Goal: Task Accomplishment & Management: Manage account settings

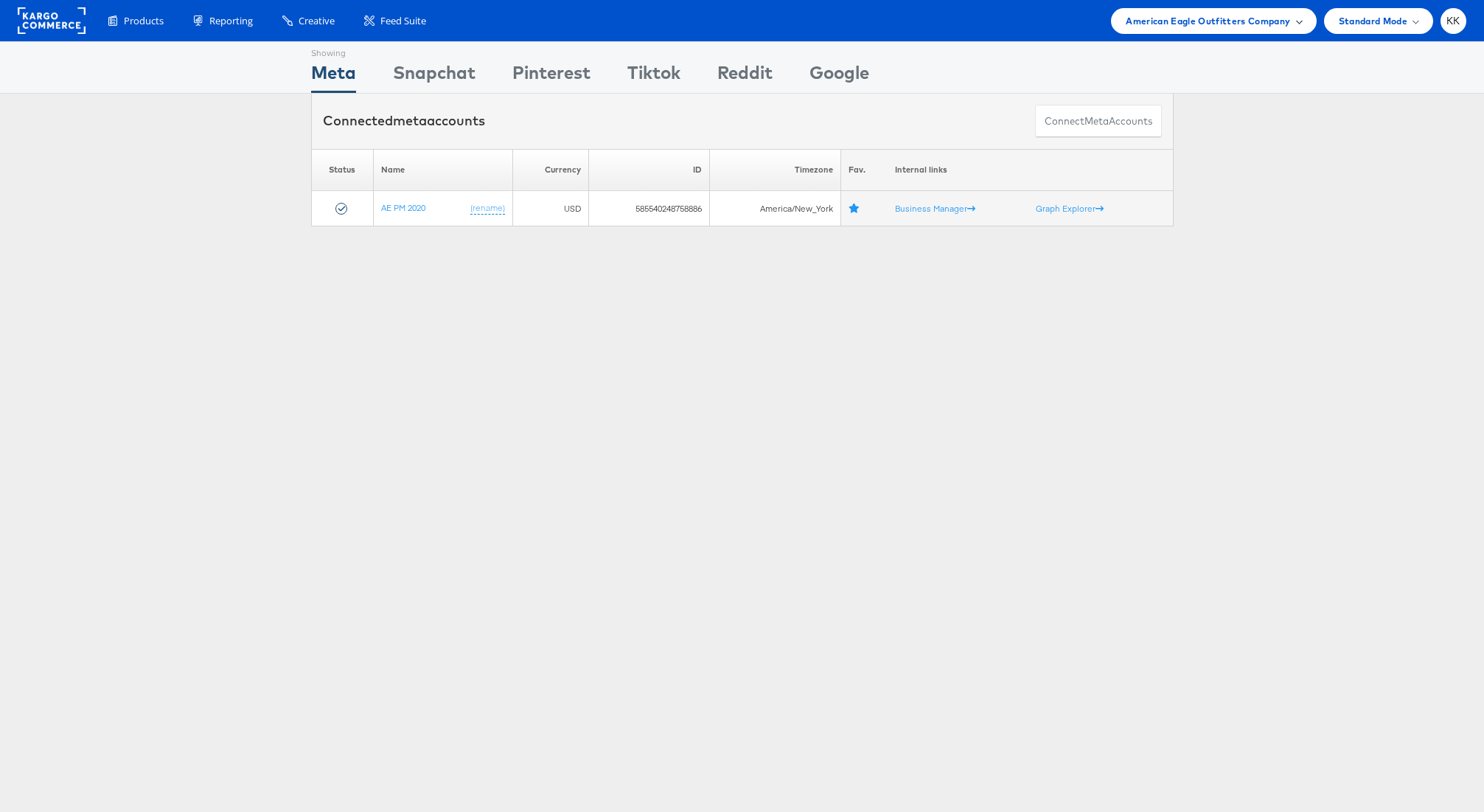
click at [1245, 27] on span "American Eagle Outfitters Company" at bounding box center [1207, 21] width 164 height 16
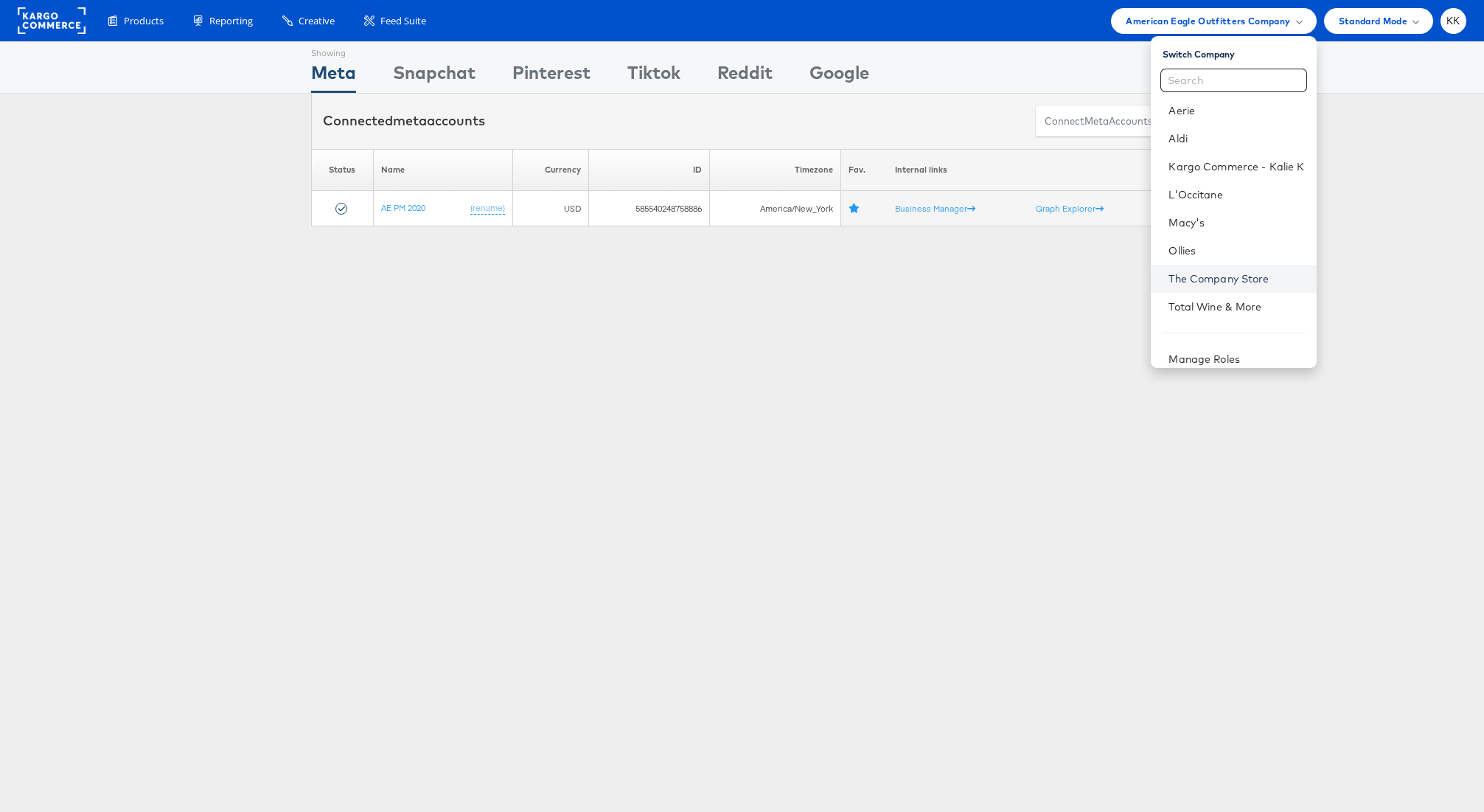
click at [1214, 285] on link "The Company Store" at bounding box center [1236, 278] width 136 height 15
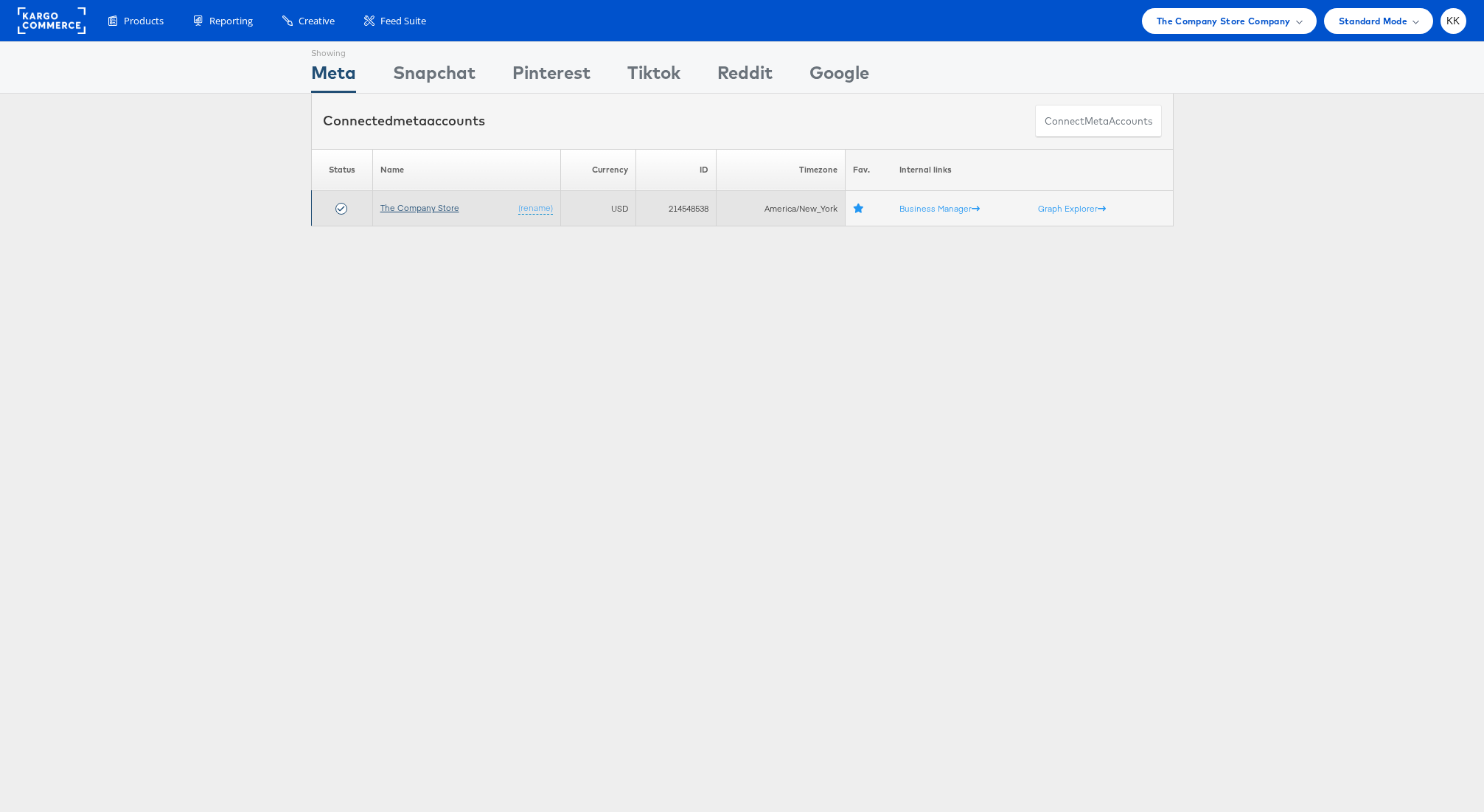
click at [422, 208] on link "The Company Store" at bounding box center [420, 208] width 79 height 11
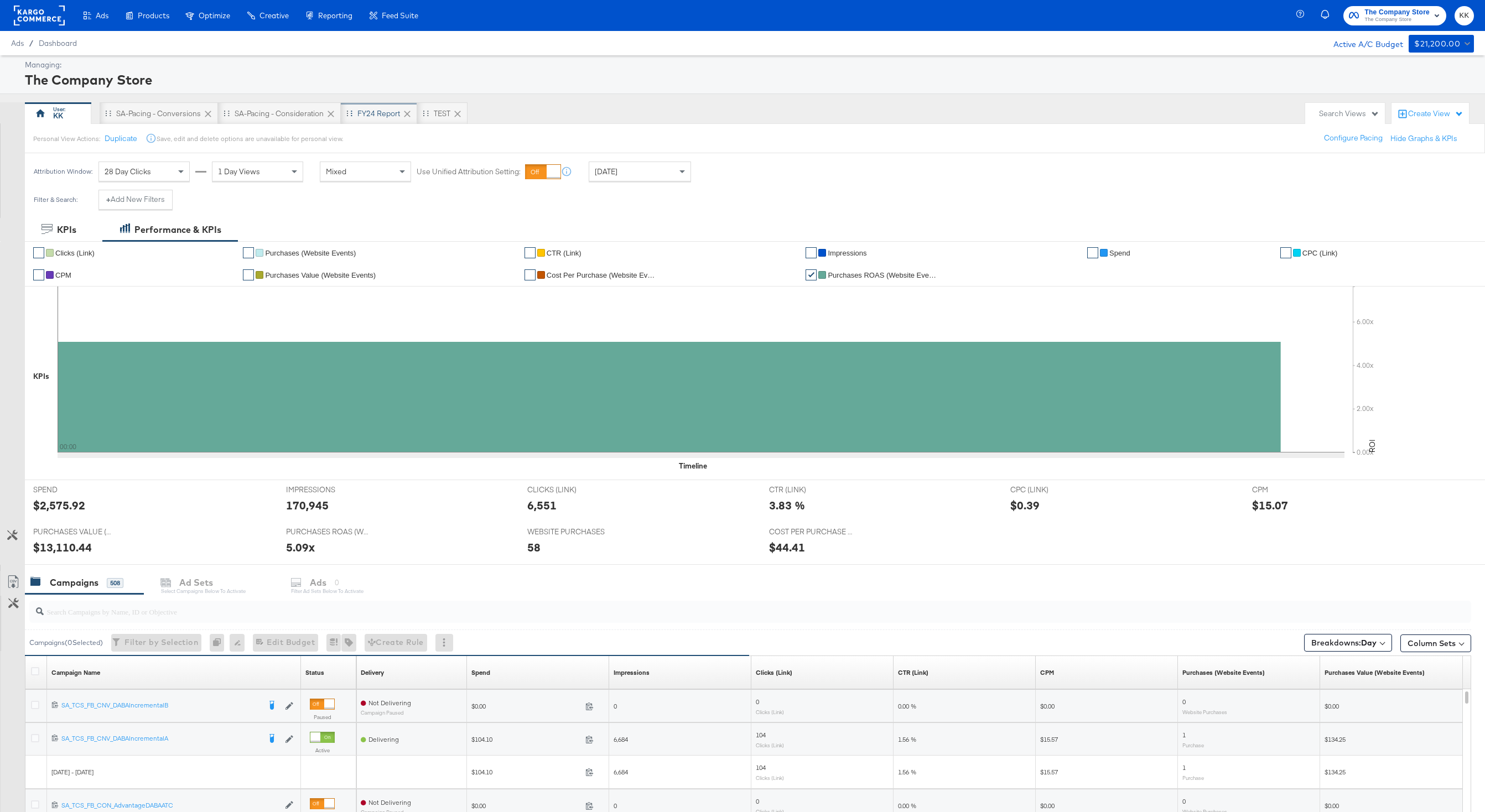
click at [382, 120] on div "FY24 Report" at bounding box center [379, 114] width 76 height 22
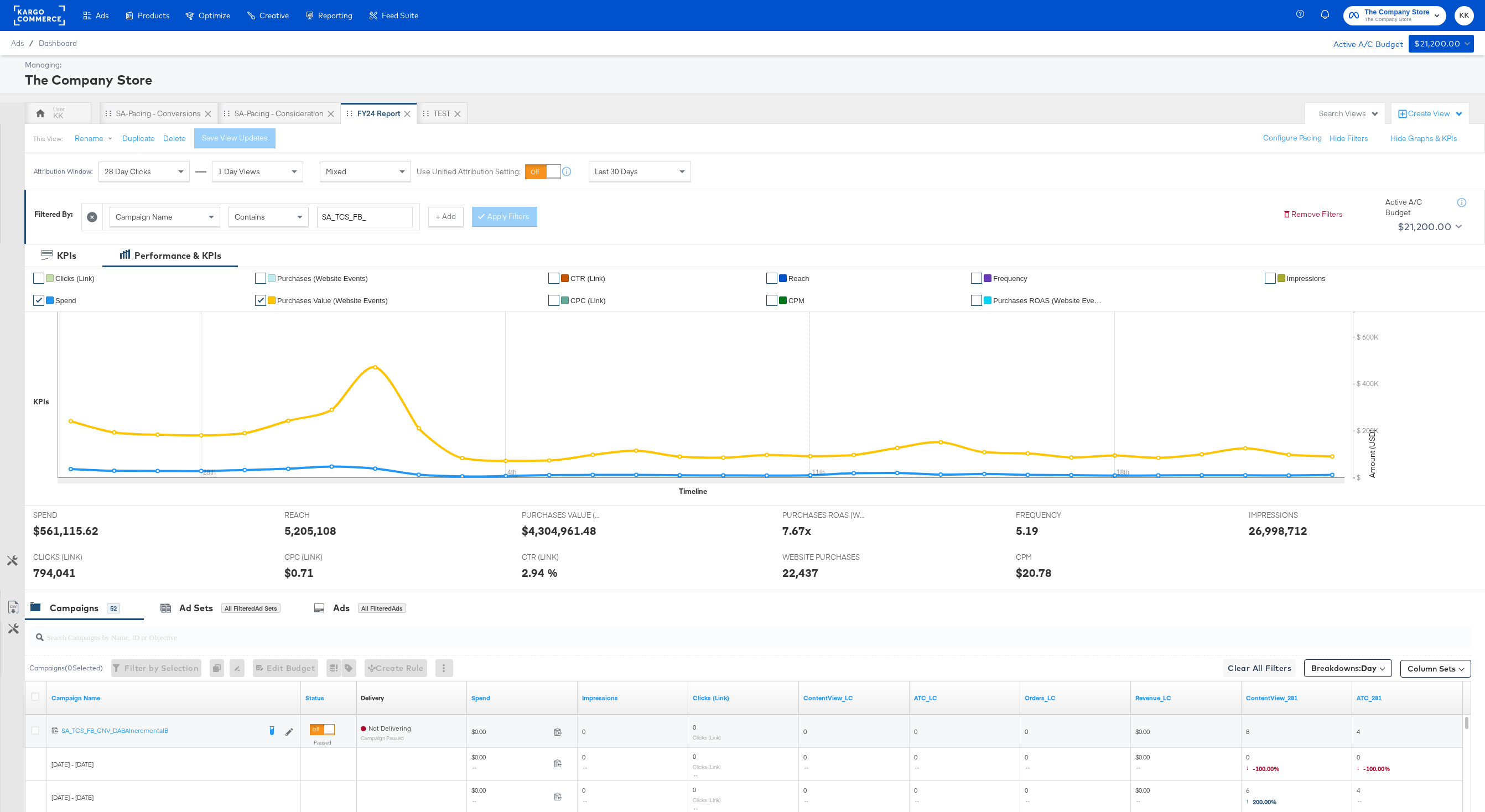
click at [709, 138] on div "This View: Rename Duplicate Delete Save View Updates Configure Pacing Hide Filt…" at bounding box center [754, 138] width 1460 height 30
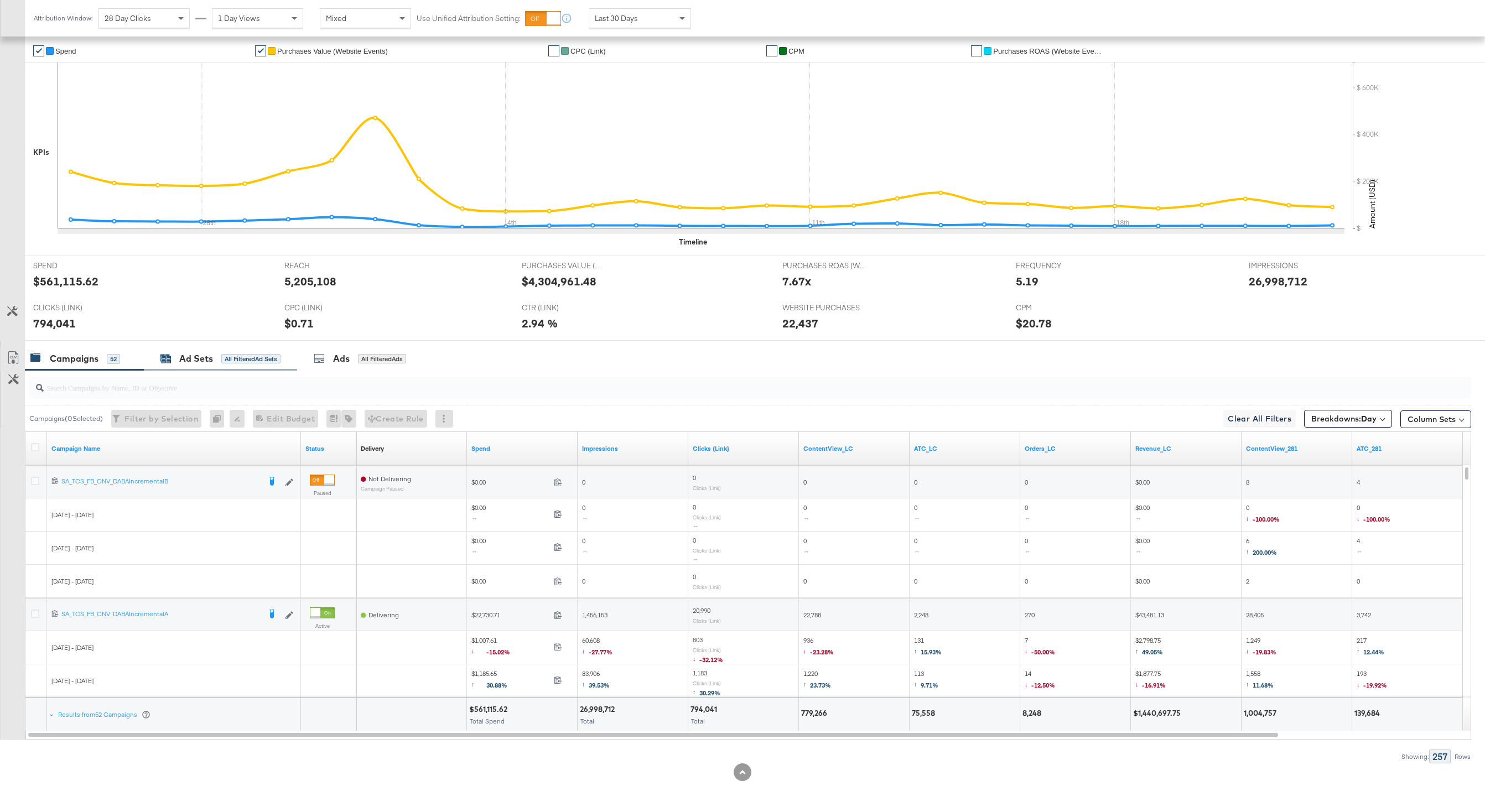
click at [183, 354] on div "Ad Sets" at bounding box center [196, 359] width 34 height 13
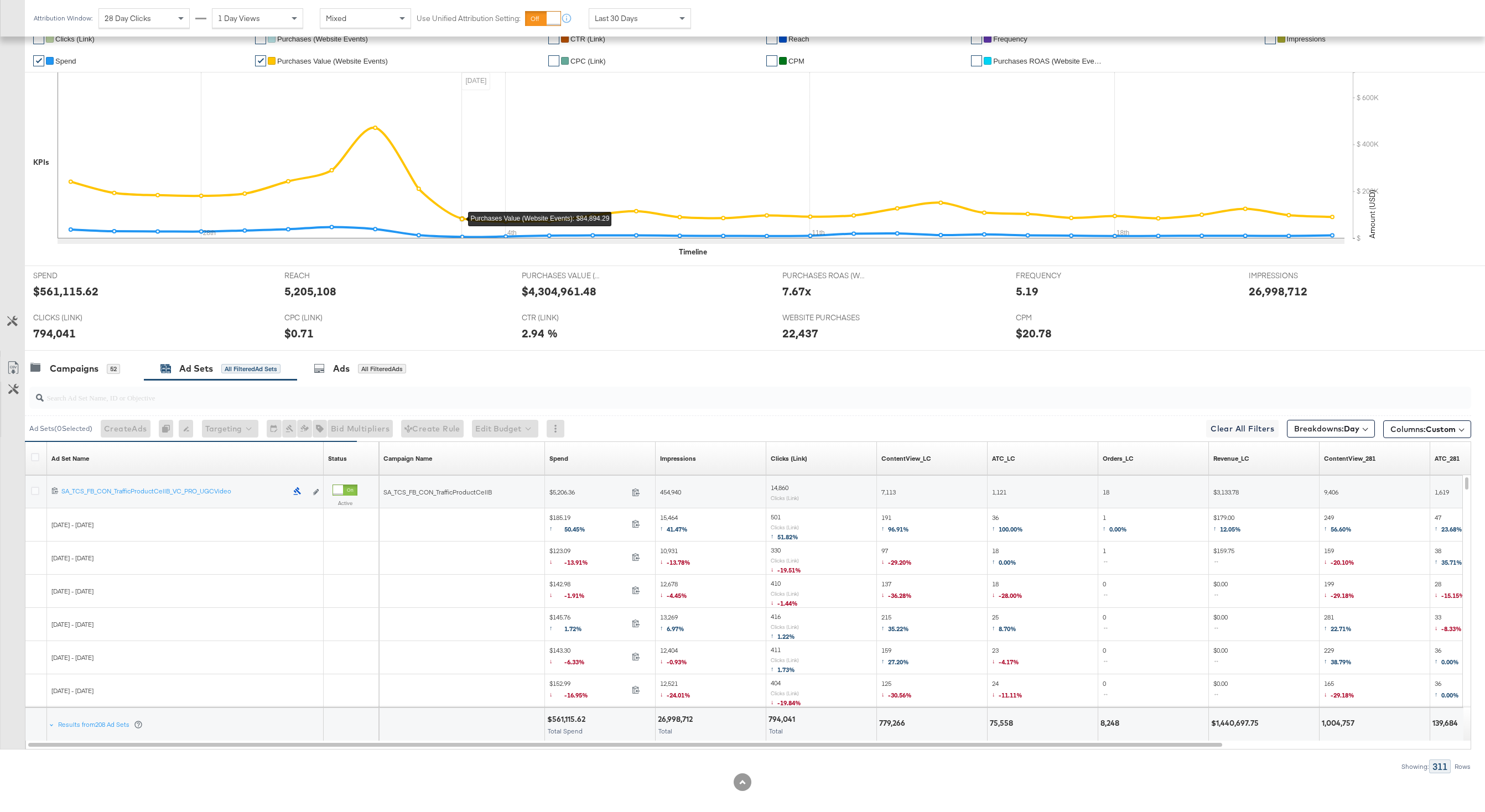
scroll to position [249, 0]
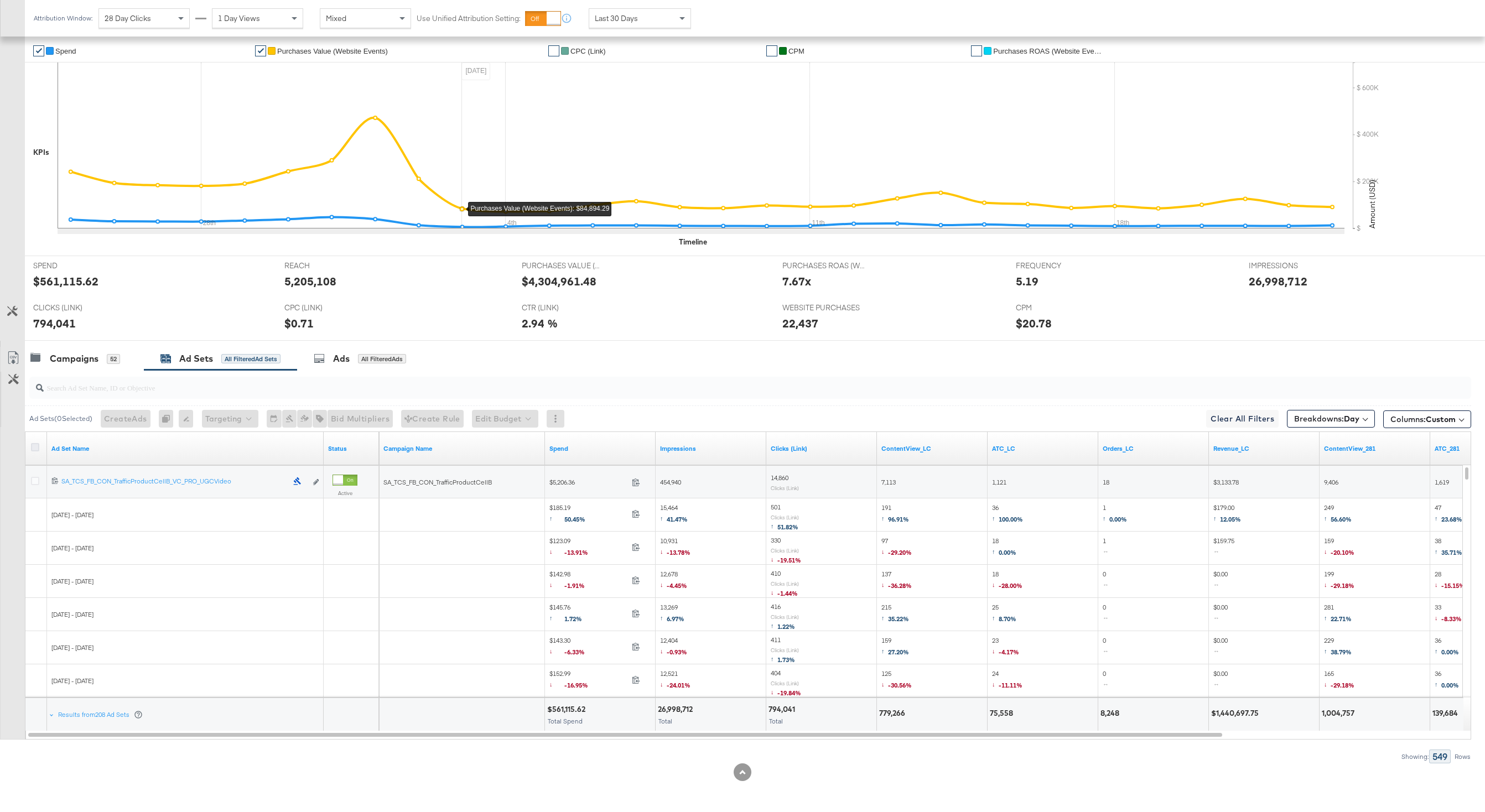
click at [34, 445] on icon at bounding box center [35, 447] width 8 height 8
click at [0, 0] on input "checkbox" at bounding box center [0, 0] width 0 height 0
click at [15, 351] on icon at bounding box center [13, 358] width 14 height 14
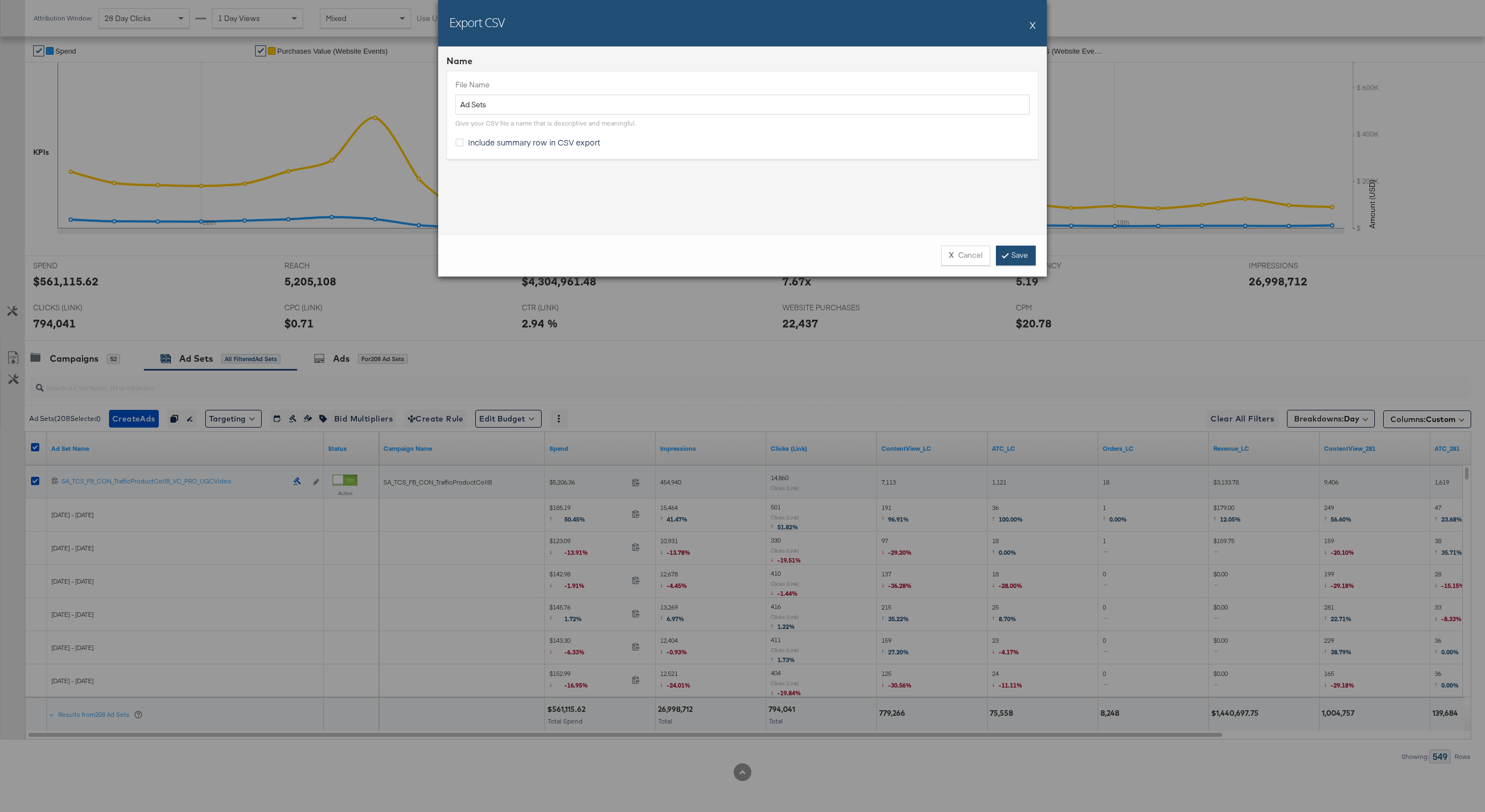
click at [1011, 255] on link "Save" at bounding box center [1016, 255] width 40 height 20
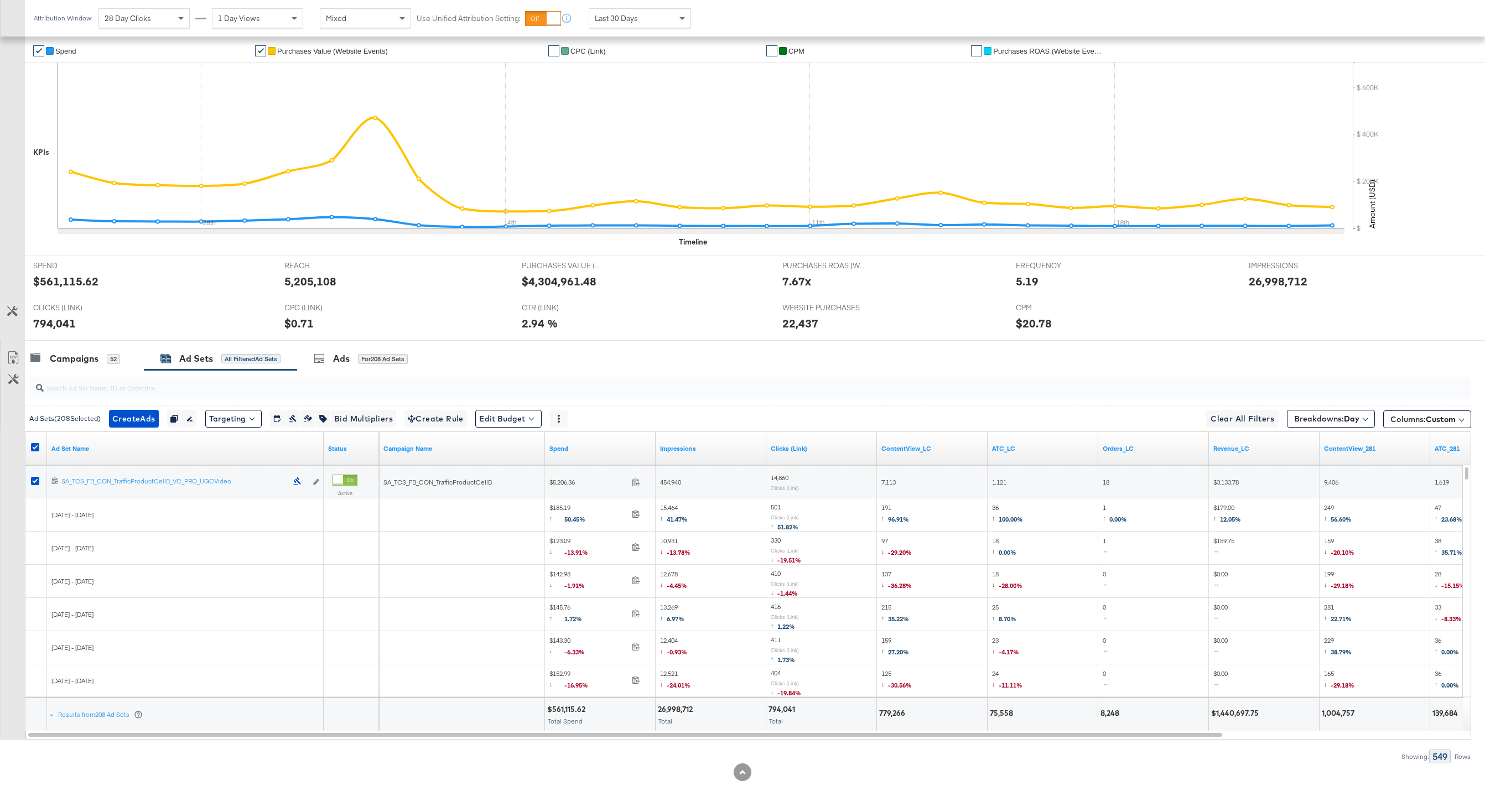
scroll to position [0, 0]
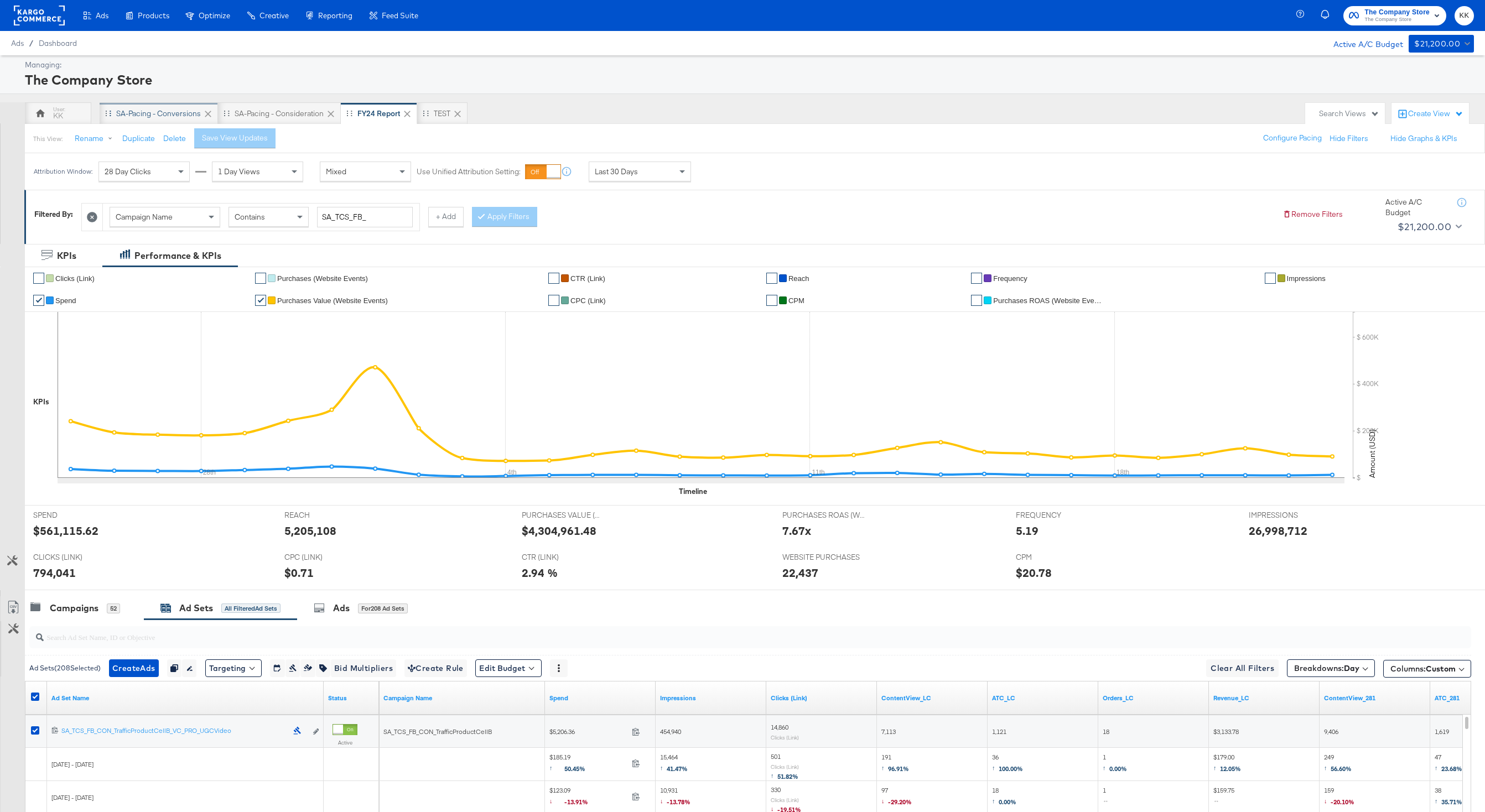
click at [156, 113] on div "SA-Pacing - Conversions" at bounding box center [159, 114] width 85 height 11
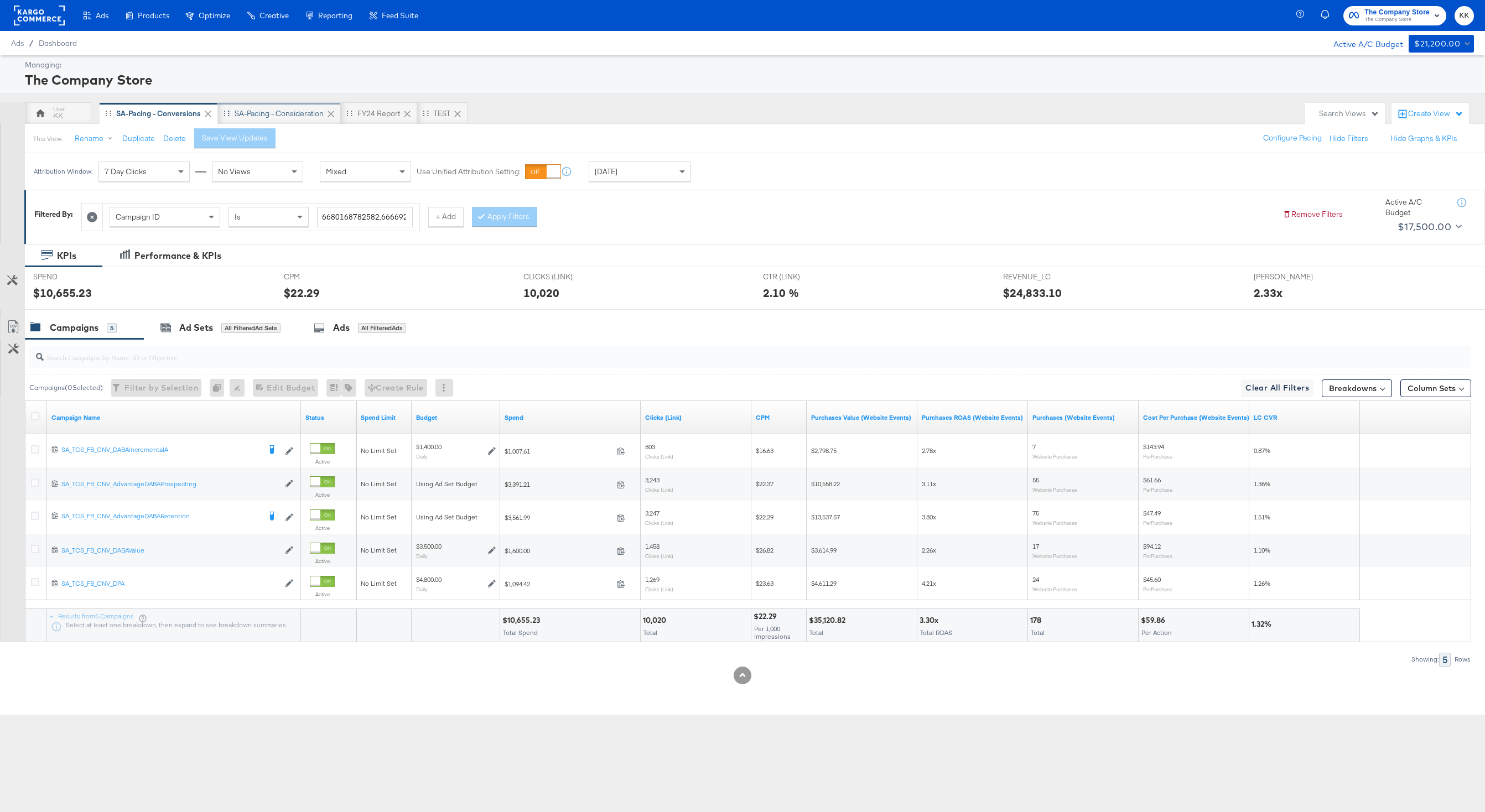
click at [273, 115] on div "SA-Pacing - Consideration" at bounding box center [279, 114] width 89 height 11
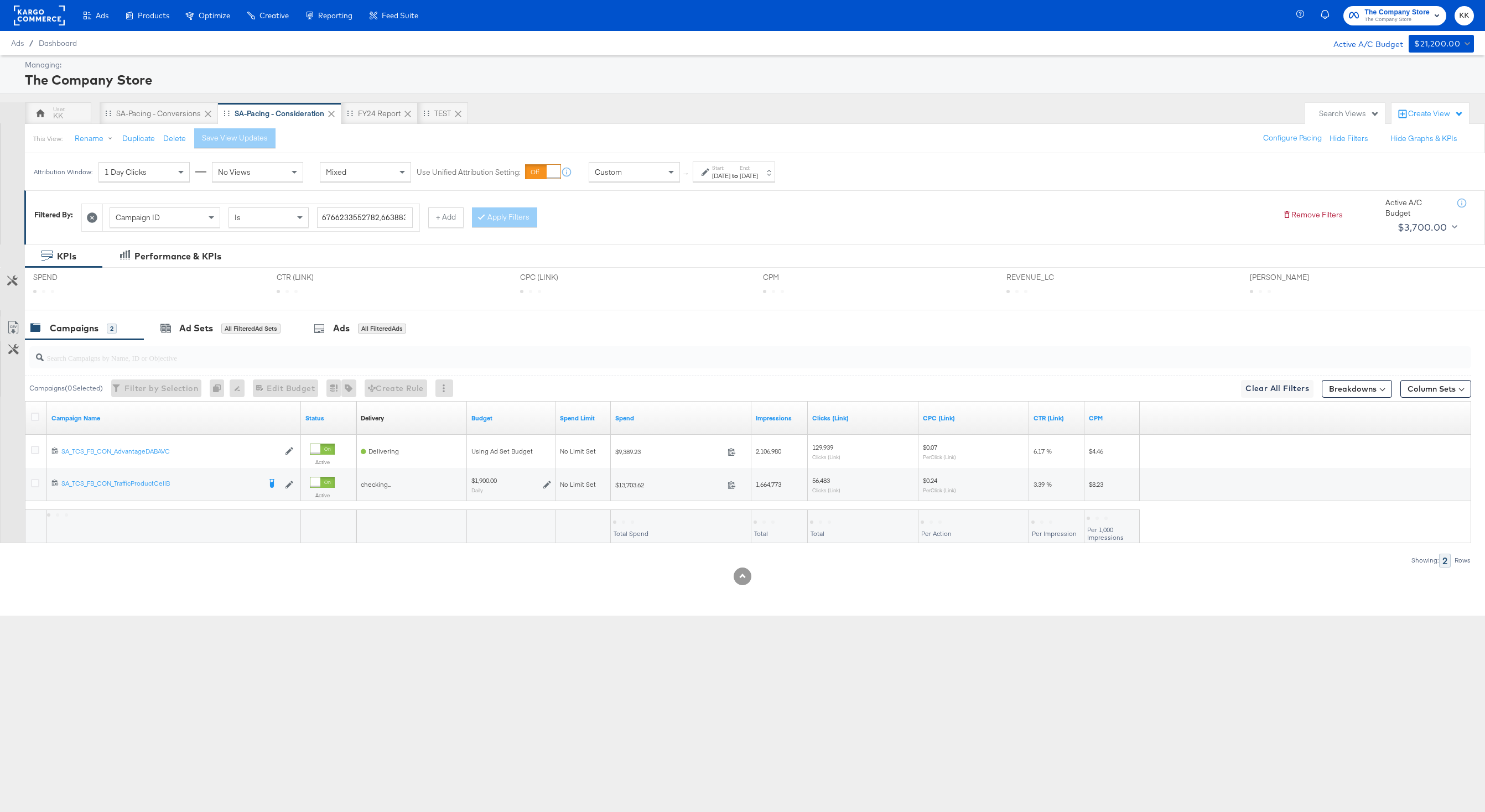
click at [628, 172] on div "Custom" at bounding box center [634, 172] width 90 height 19
click at [151, 106] on div "SA-Pacing - Conversions" at bounding box center [159, 114] width 119 height 22
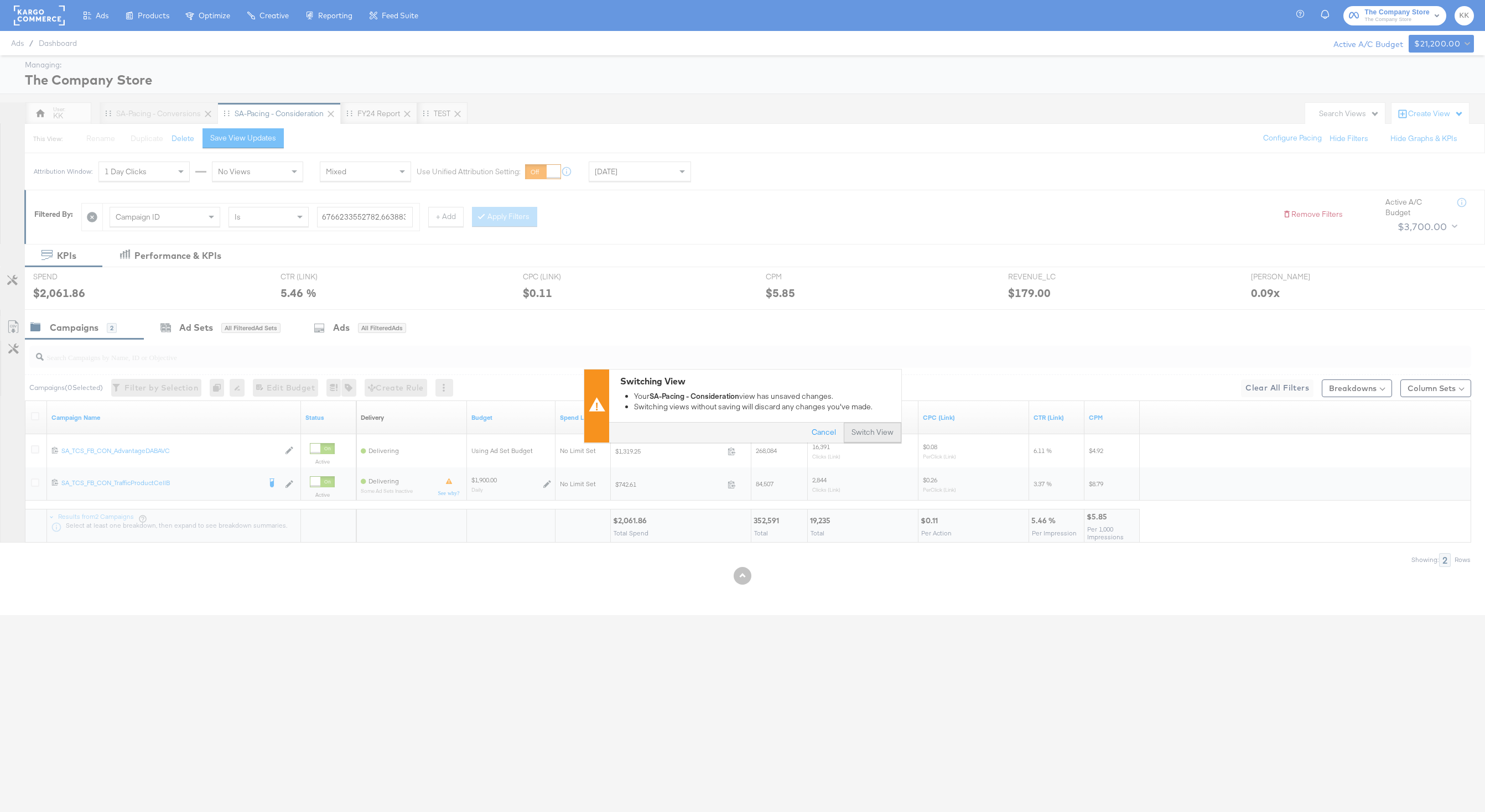
click at [869, 430] on button "Switch View" at bounding box center [873, 433] width 58 height 20
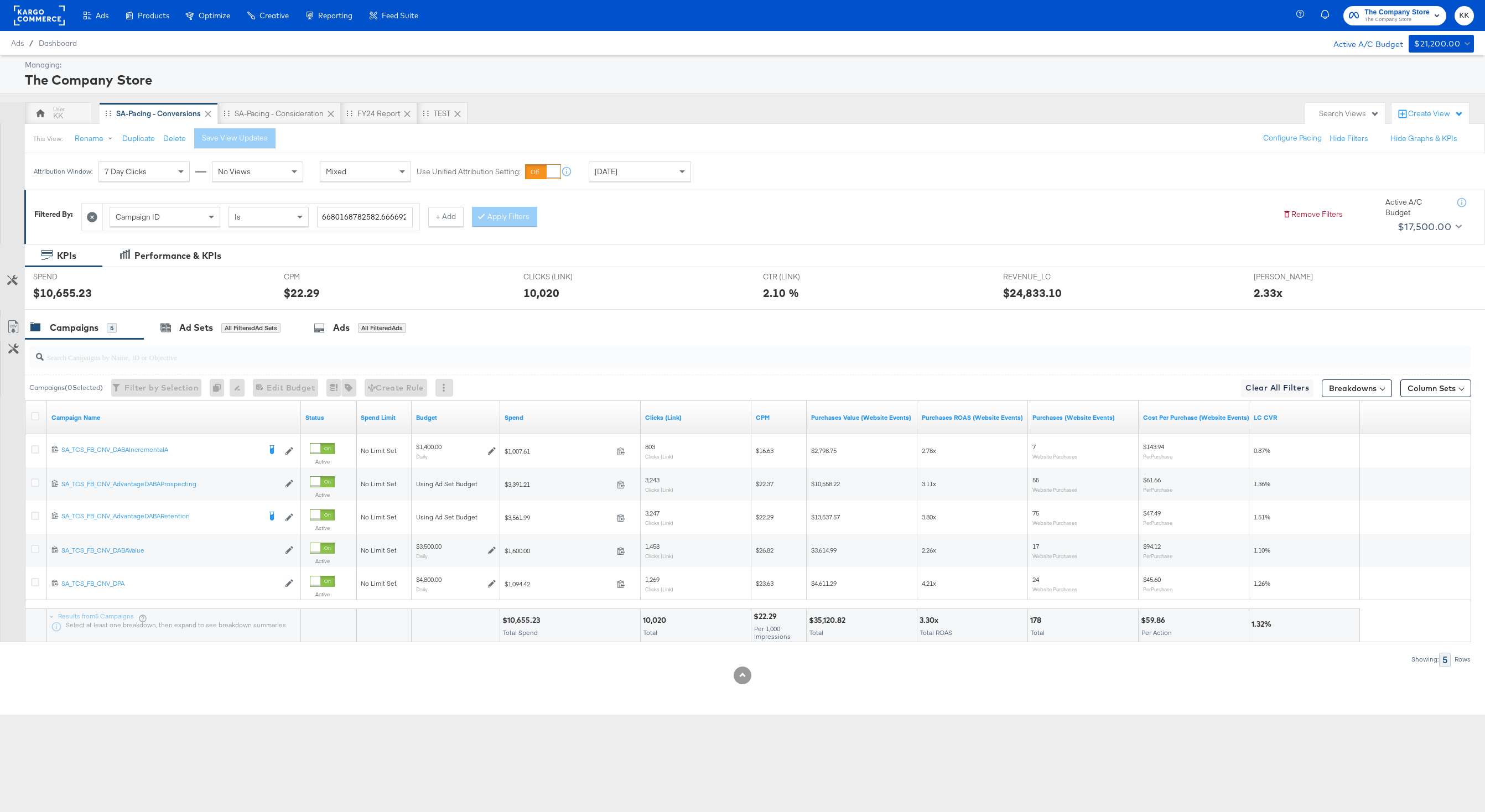
click at [637, 175] on div "Yesterday" at bounding box center [640, 172] width 101 height 19
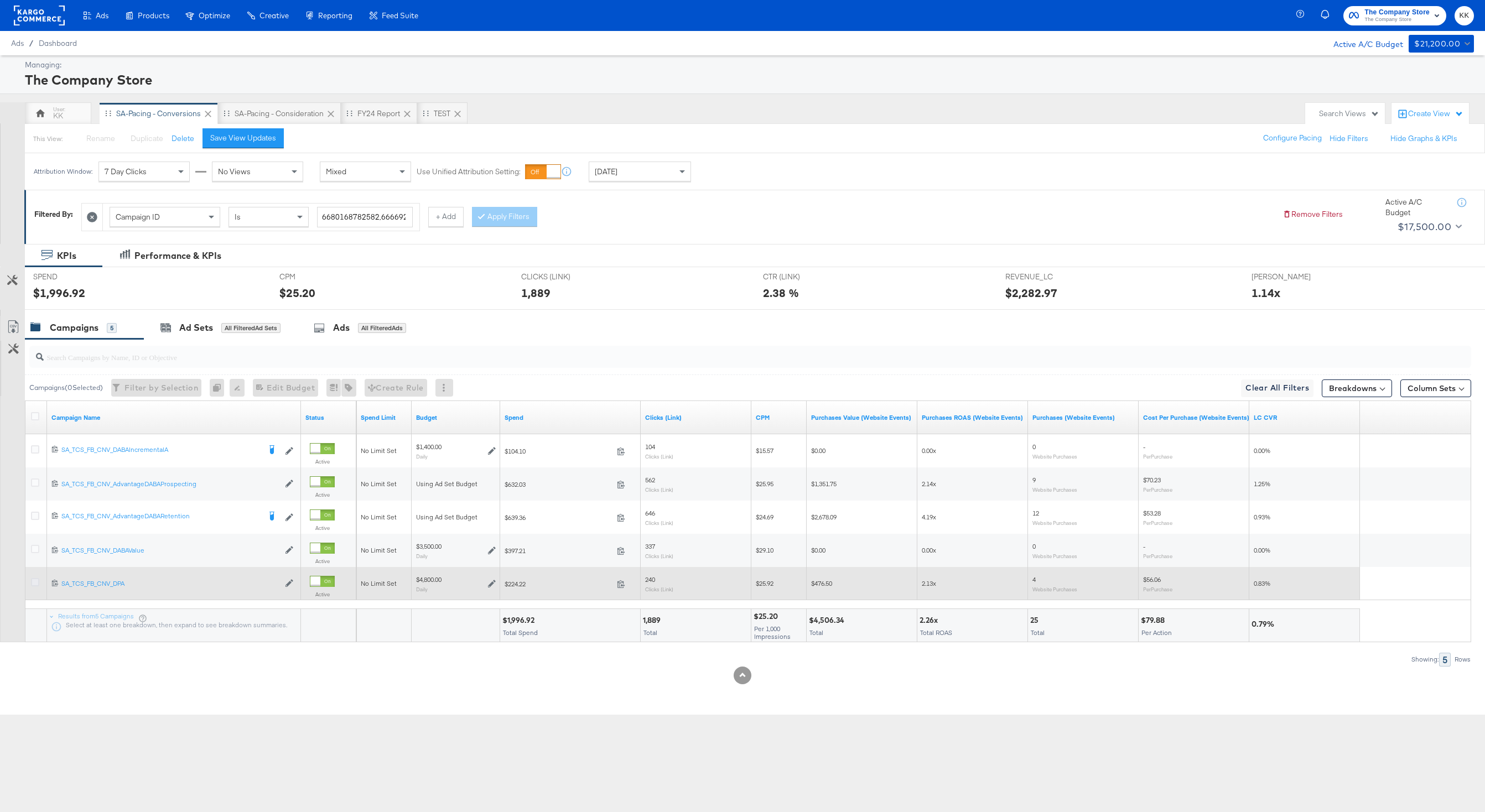
click at [36, 582] on icon at bounding box center [35, 582] width 8 height 8
click at [0, 0] on input "checkbox" at bounding box center [0, 0] width 0 height 0
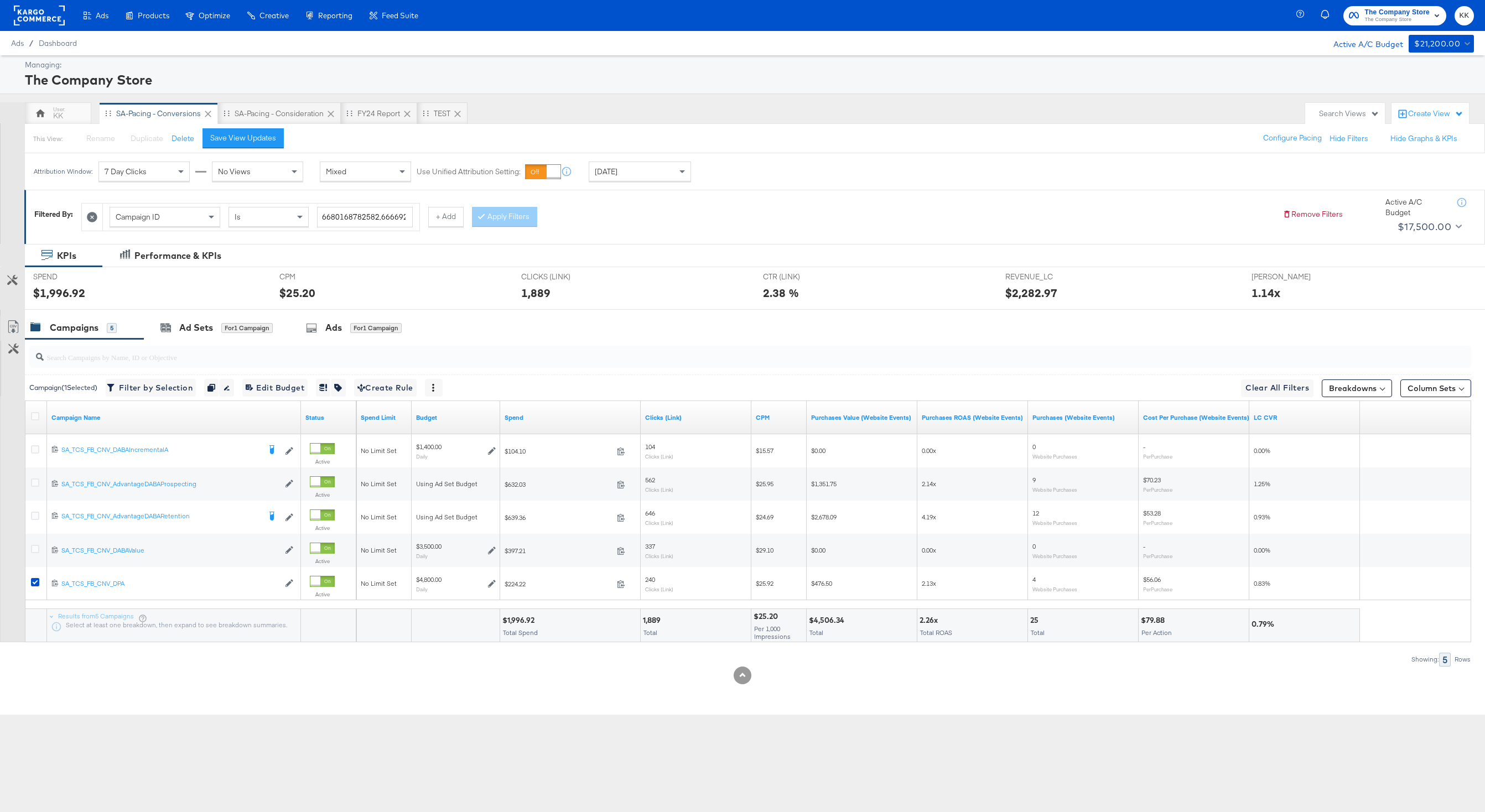
click at [229, 309] on div "SPEND SPEND $1,996.92" at bounding box center [147, 288] width 246 height 42
click at [228, 325] on div "for 1 Campaign" at bounding box center [247, 328] width 51 height 10
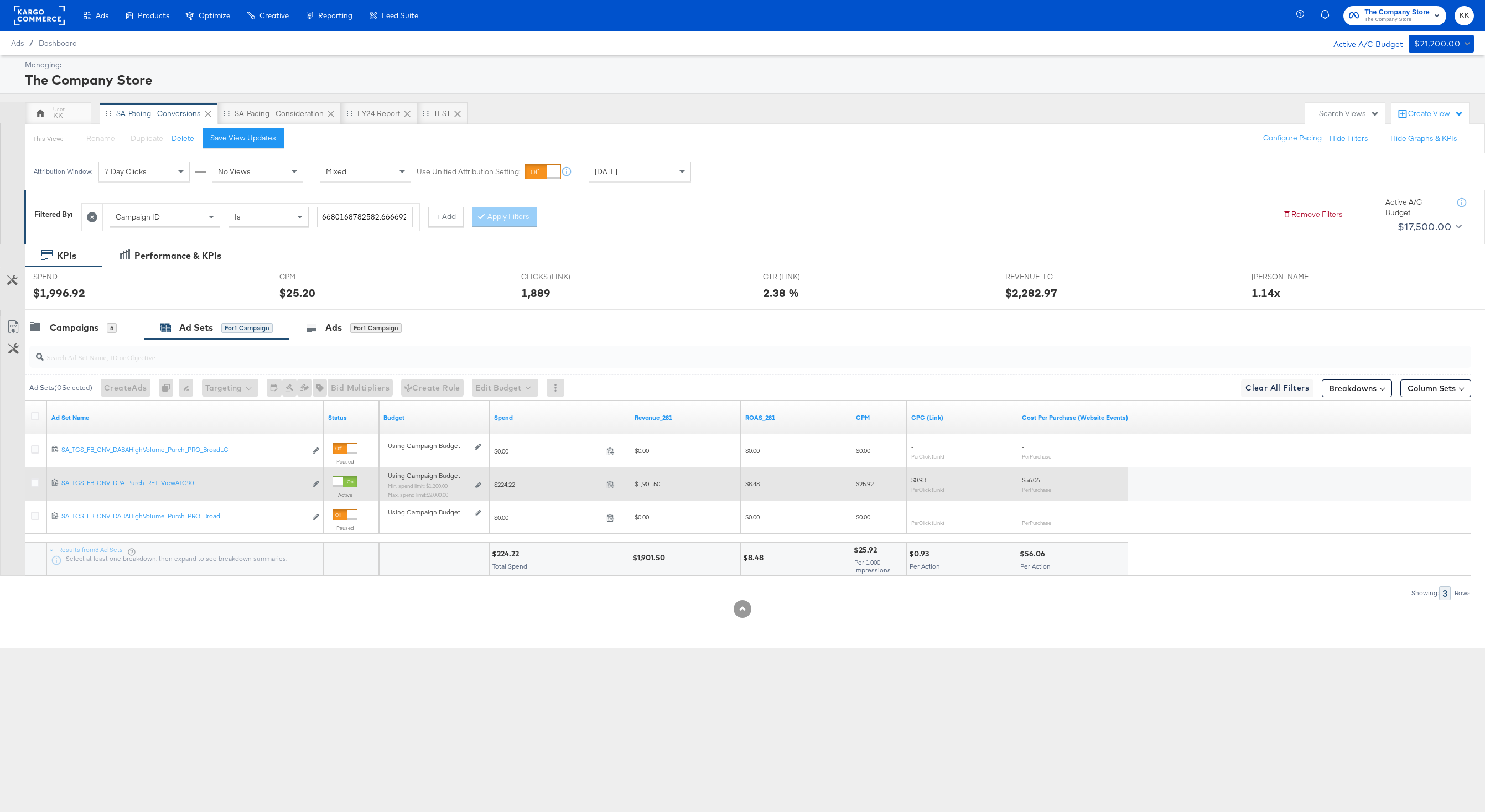
click at [481, 484] on div "Using Campaign Budget Min. spend limit: $1,300.00 Max. spend limit : $2,000.00 …" at bounding box center [434, 489] width 102 height 35
click at [475, 486] on icon at bounding box center [478, 485] width 5 height 6
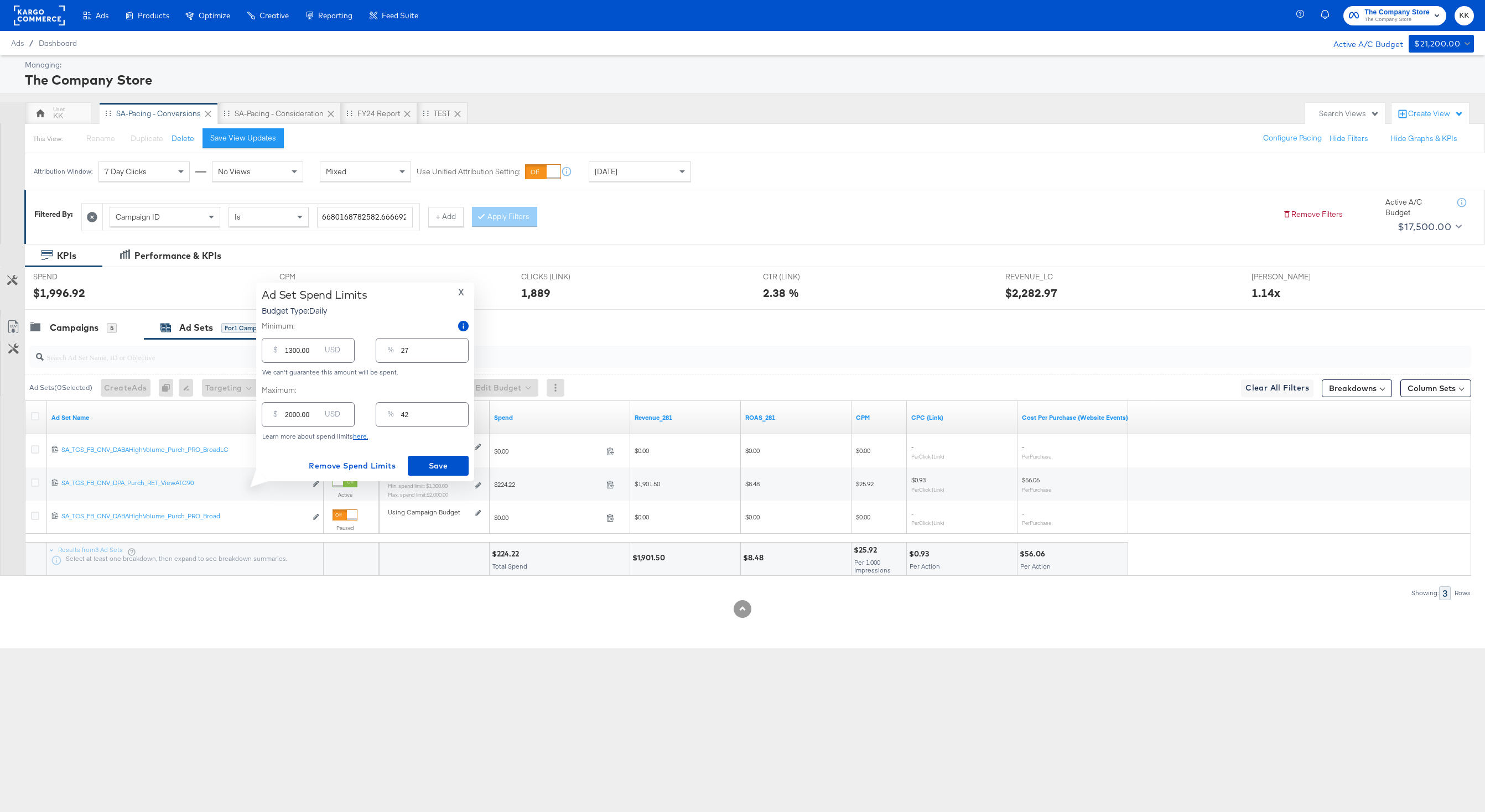
click at [293, 416] on input "2000.00" at bounding box center [303, 410] width 35 height 24
type input "200.00"
type input "4"
type input "2600.00"
type input "54"
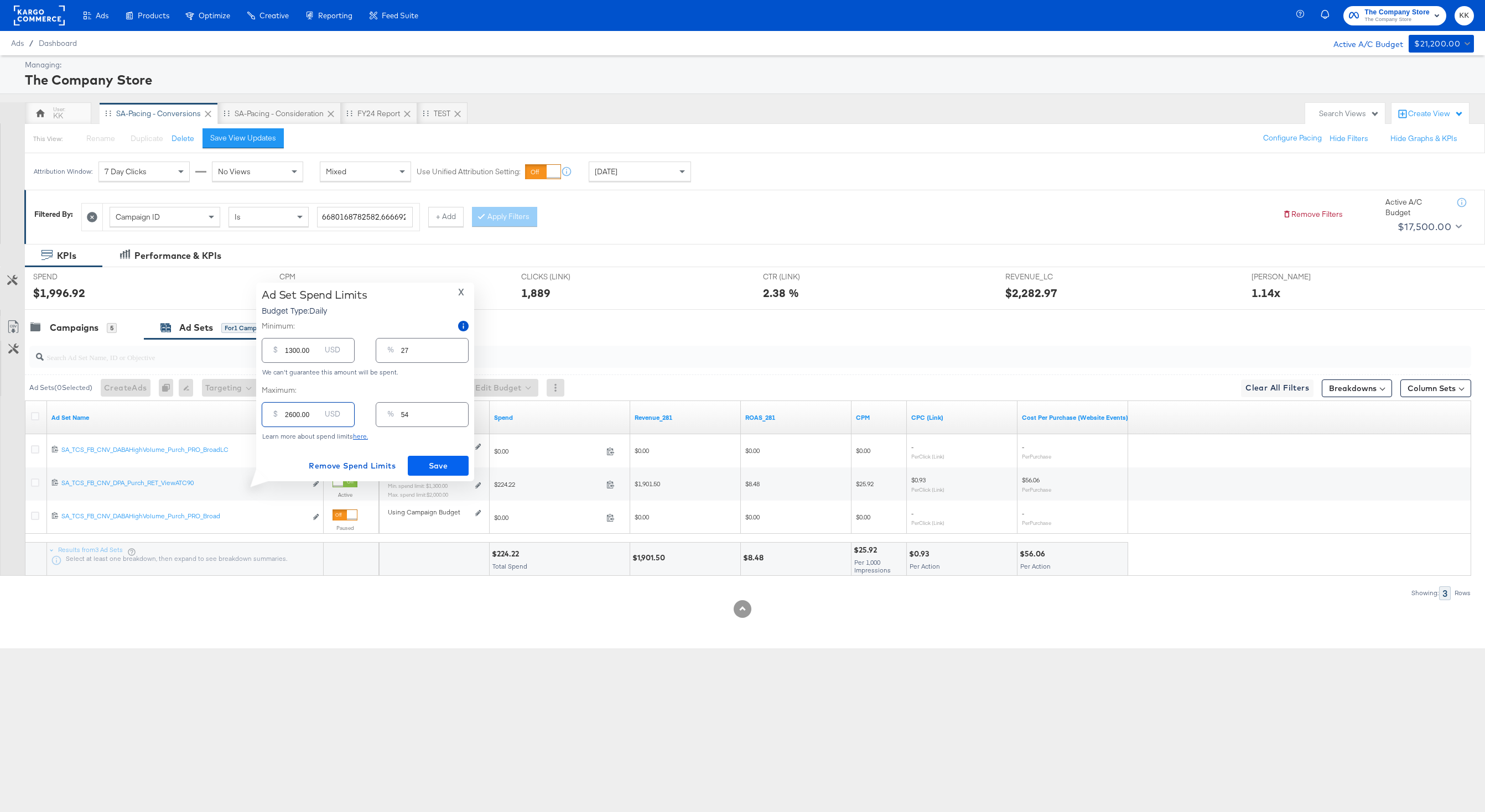
type input "2600.00"
click at [427, 463] on span "Save" at bounding box center [438, 466] width 52 height 14
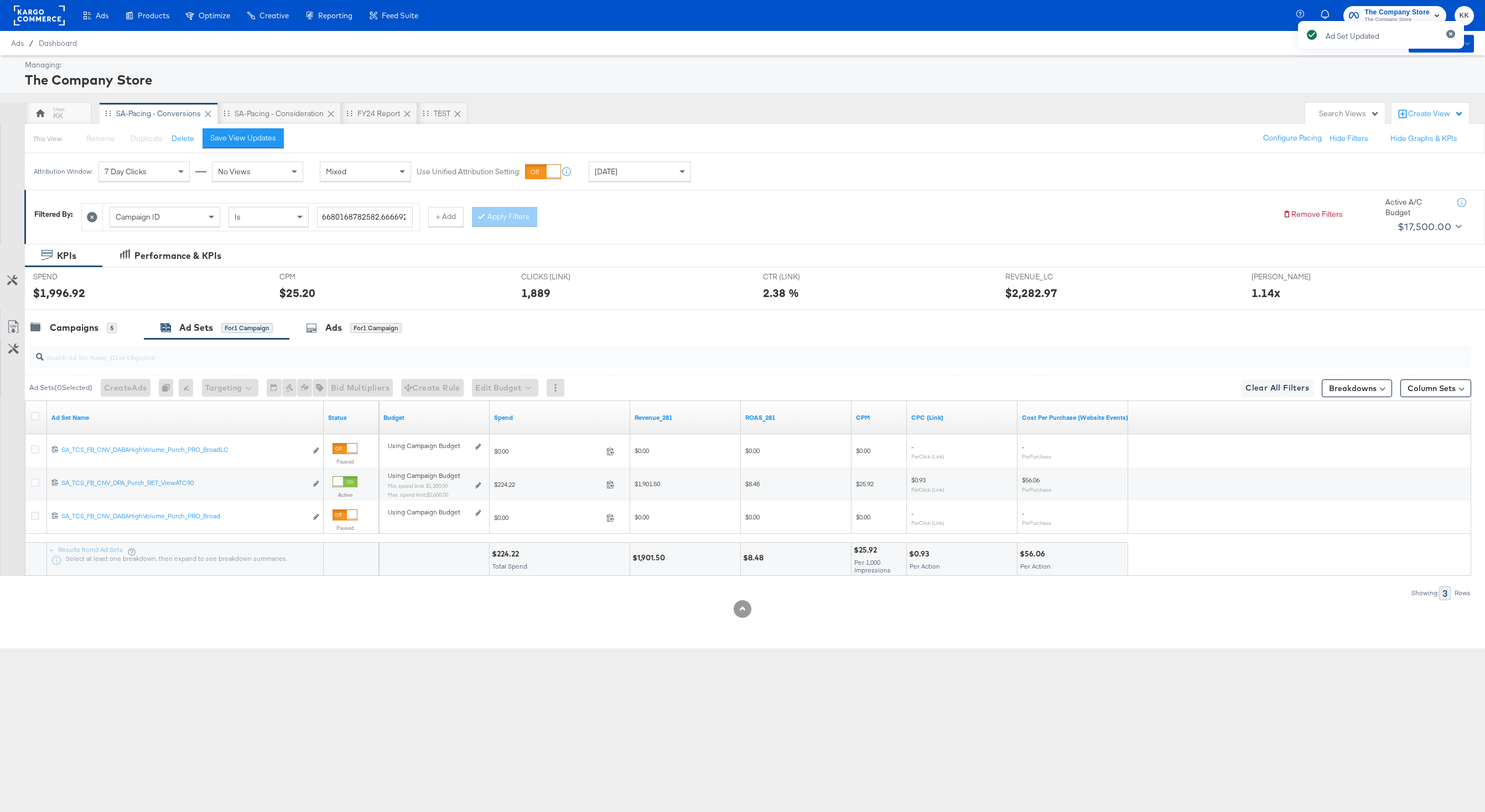
click at [64, 343] on input "search" at bounding box center [689, 353] width 1292 height 22
click at [64, 324] on div "Campaigns" at bounding box center [74, 328] width 49 height 13
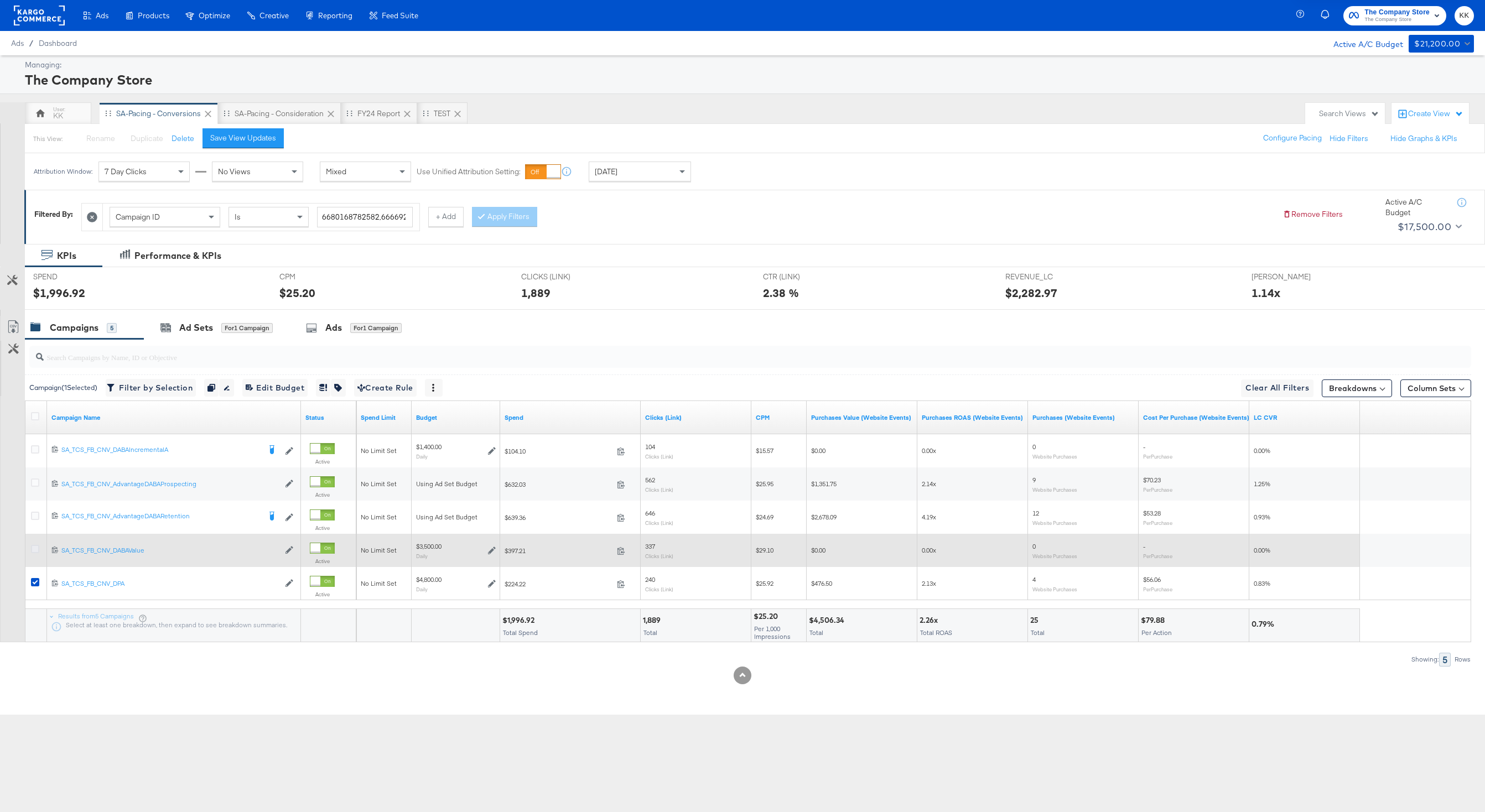
click at [35, 547] on icon at bounding box center [35, 549] width 8 height 8
click at [0, 0] on input "checkbox" at bounding box center [0, 0] width 0 height 0
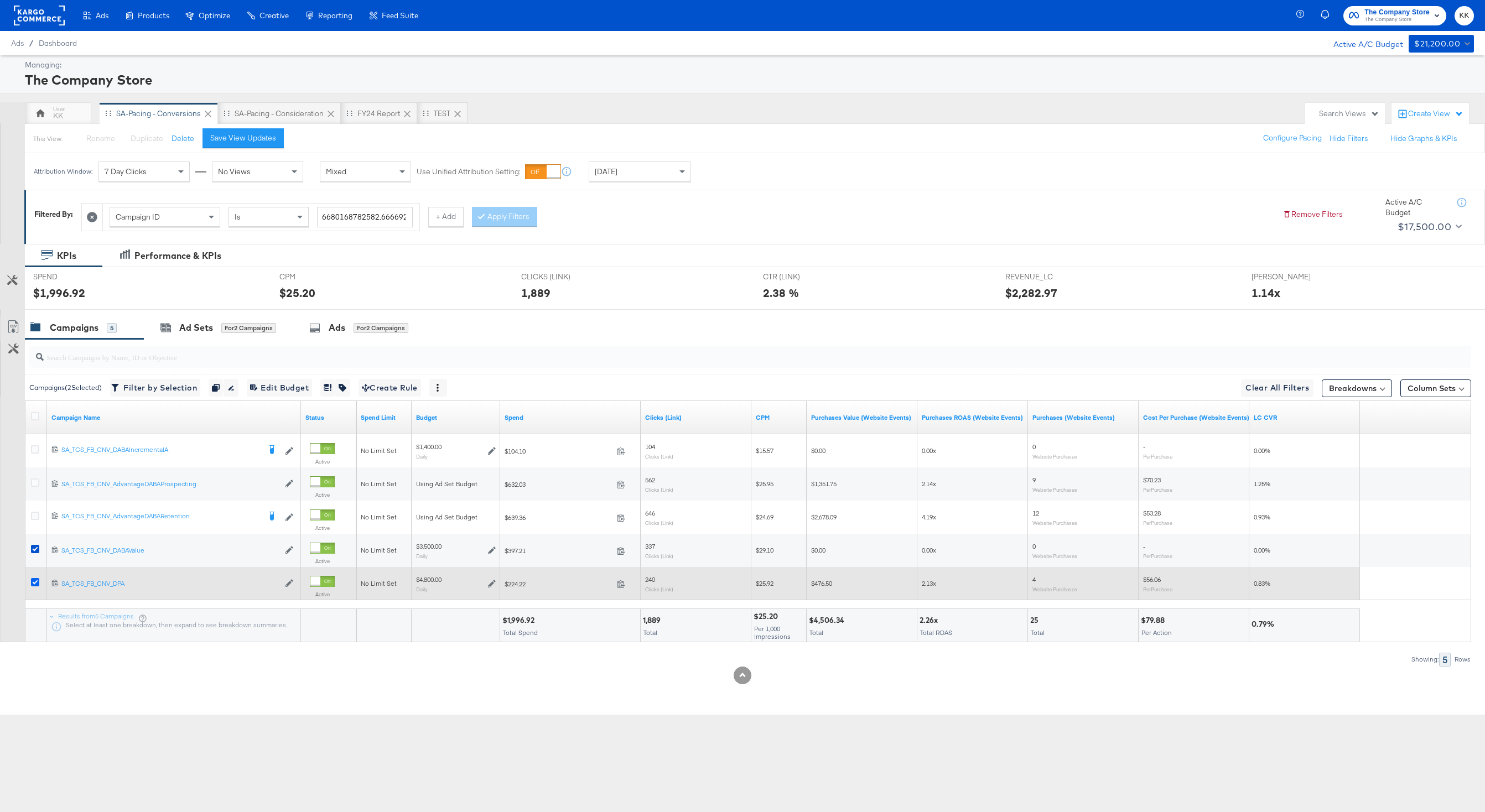
click at [35, 581] on icon at bounding box center [35, 582] width 8 height 8
click at [0, 0] on input "checkbox" at bounding box center [0, 0] width 0 height 0
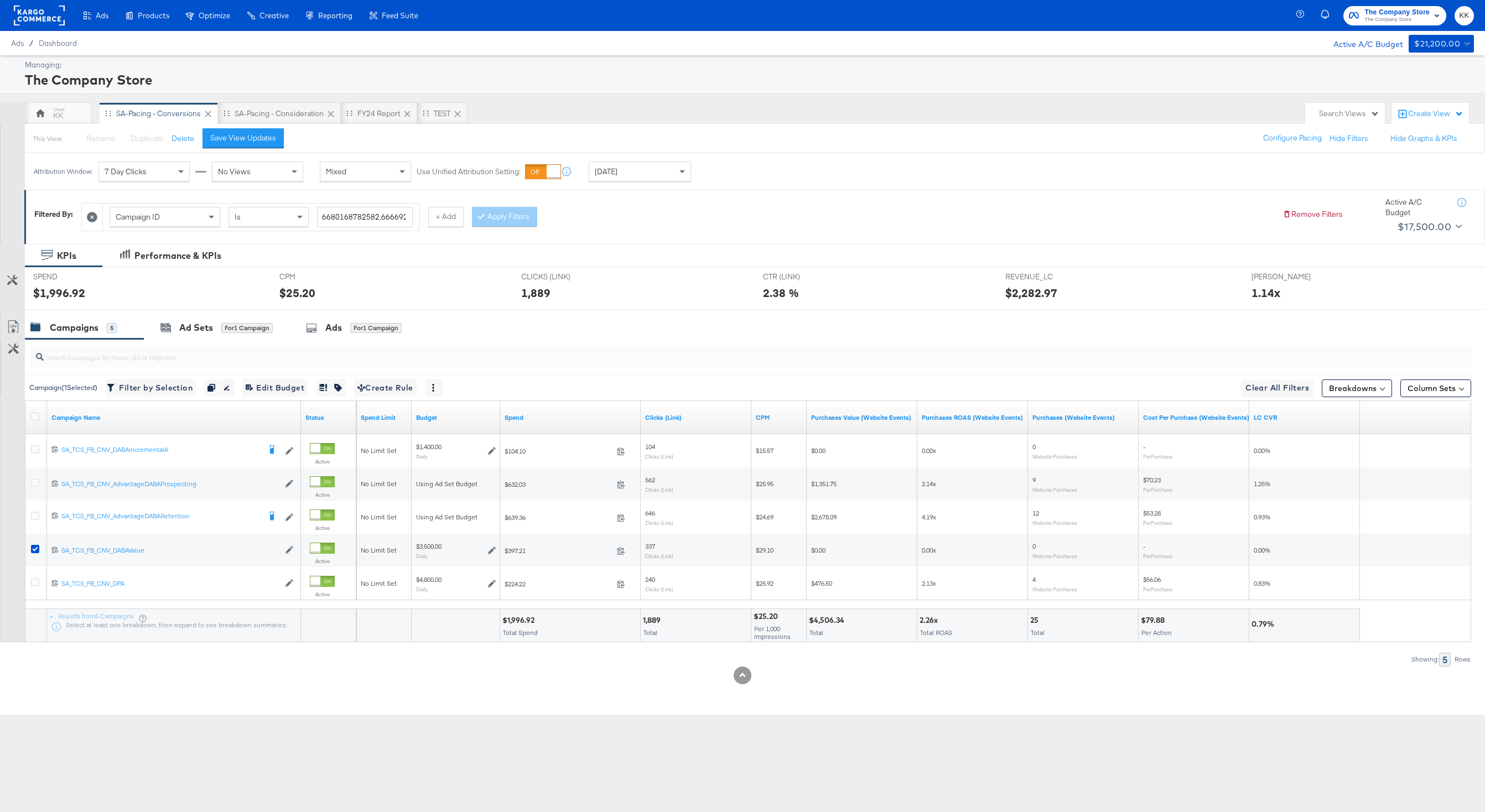
click at [208, 300] on div "SPEND SPEND $1,996.92" at bounding box center [147, 288] width 246 height 42
click at [208, 313] on div at bounding box center [742, 314] width 1485 height 9
click at [211, 318] on div "Ad Sets for 1 Campaign" at bounding box center [216, 328] width 146 height 24
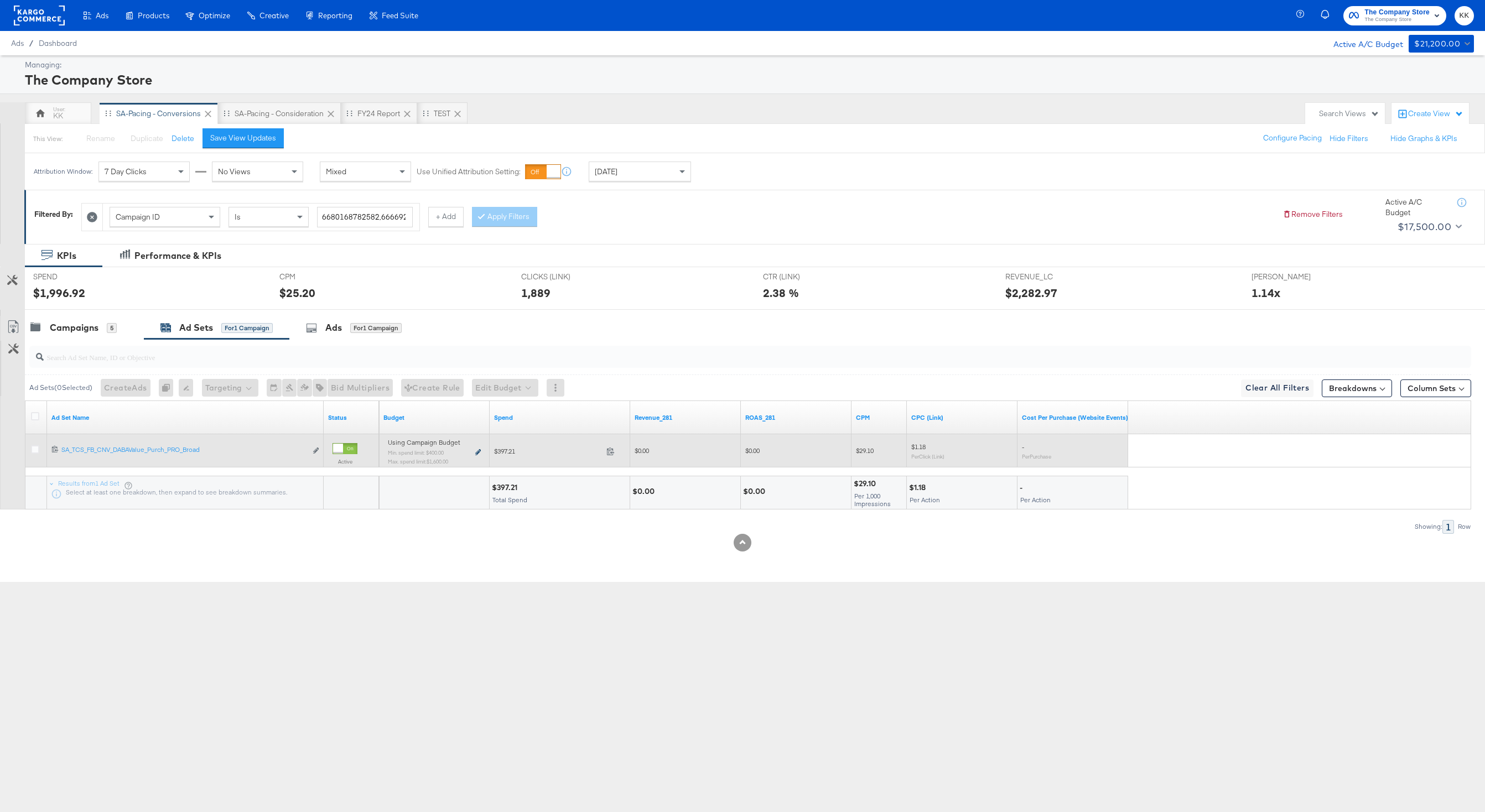
click at [477, 451] on icon at bounding box center [478, 452] width 5 height 6
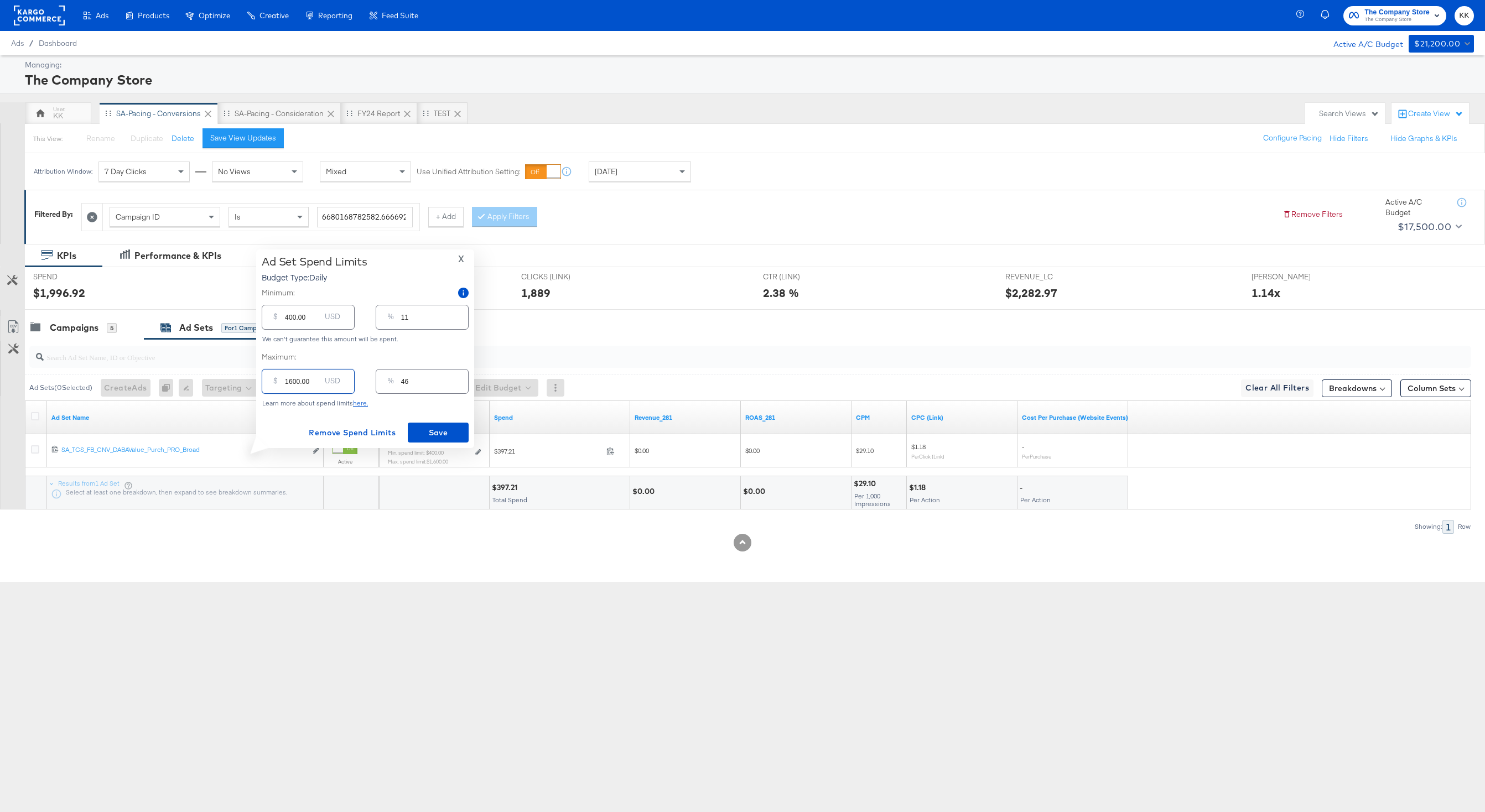
drag, startPoint x: 292, startPoint y: 380, endPoint x: 285, endPoint y: 380, distance: 7.0
click at [285, 380] on input "1600.00" at bounding box center [303, 377] width 35 height 24
type input "200.00"
type input "6"
type input "2000.00"
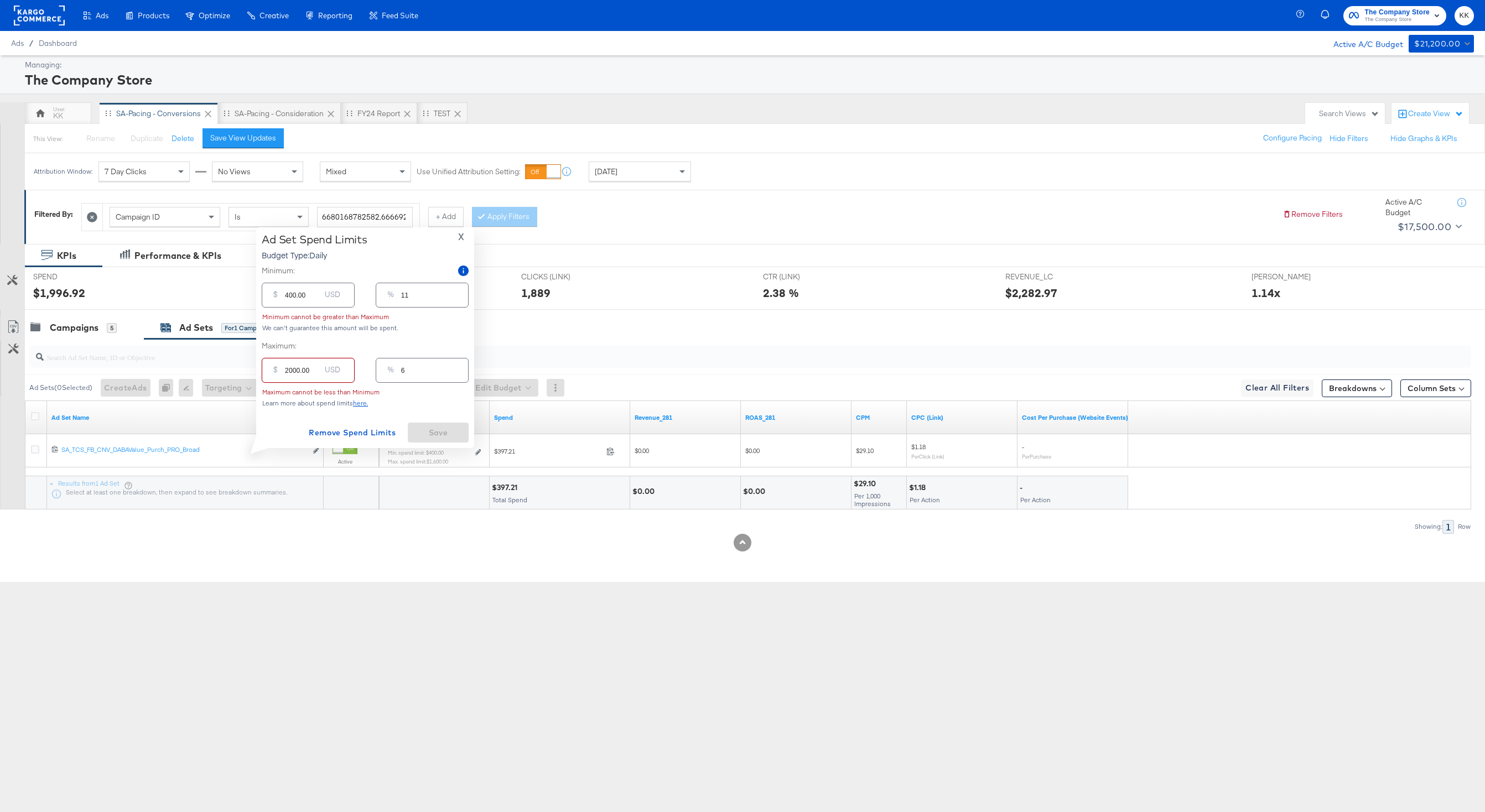
type input "57"
type input "2000.00"
click at [290, 318] on input "400.00" at bounding box center [303, 313] width 35 height 24
type input "00.00"
type input "0"
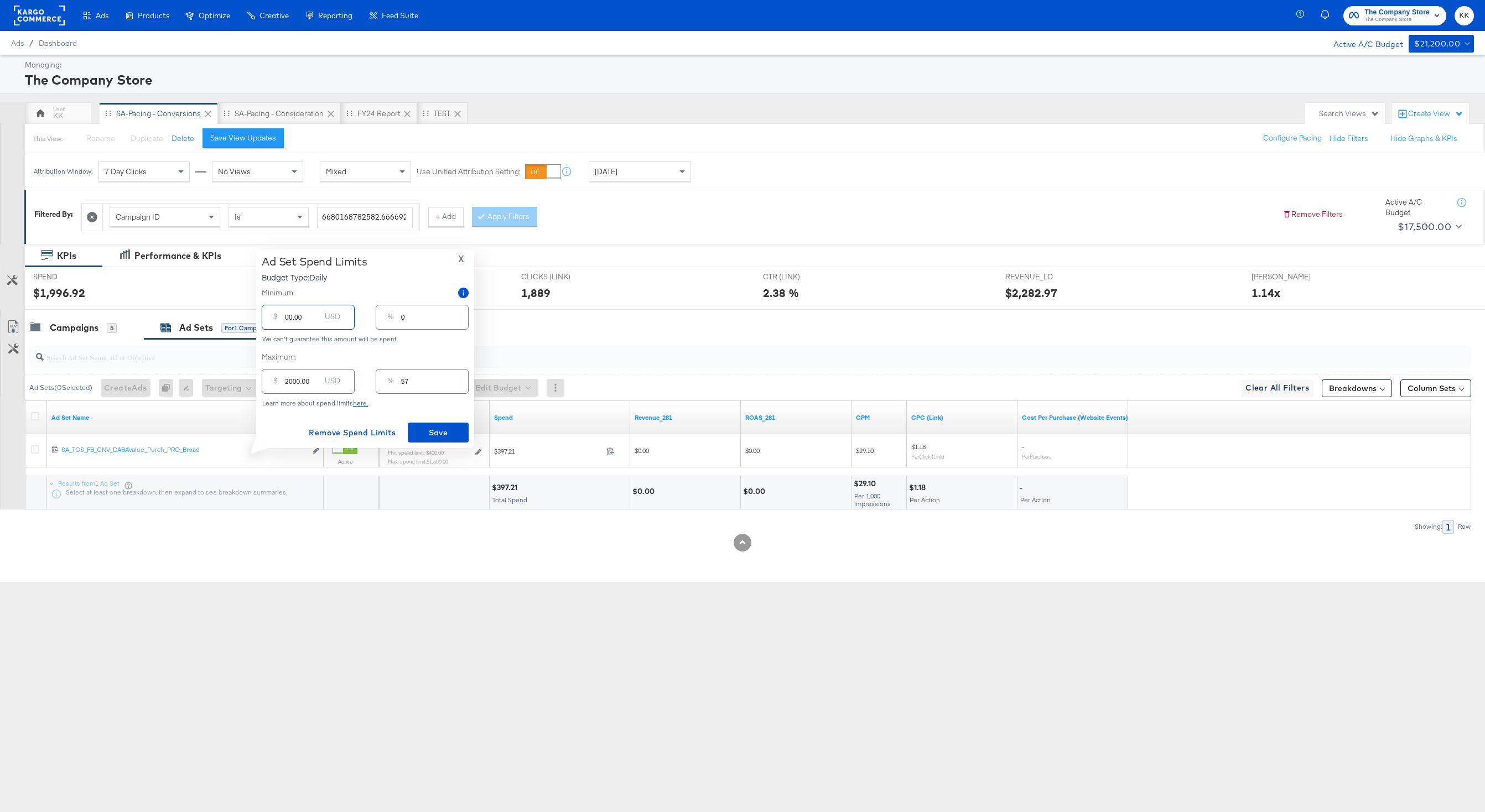
type input "700.00"
type input "20"
type input "700.00"
click at [451, 436] on span "Save" at bounding box center [438, 432] width 52 height 14
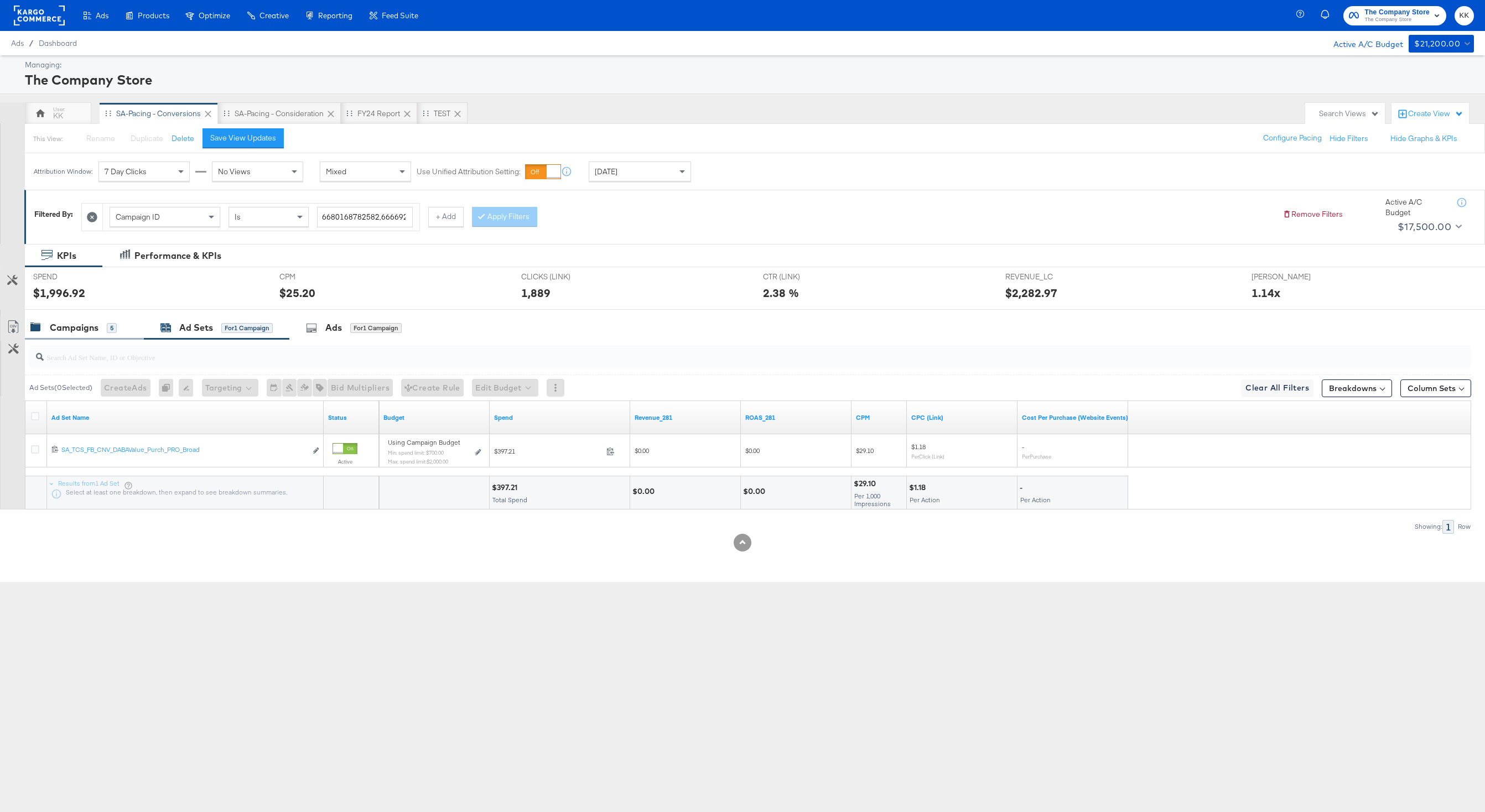
click at [97, 327] on div "Campaigns" at bounding box center [74, 328] width 49 height 13
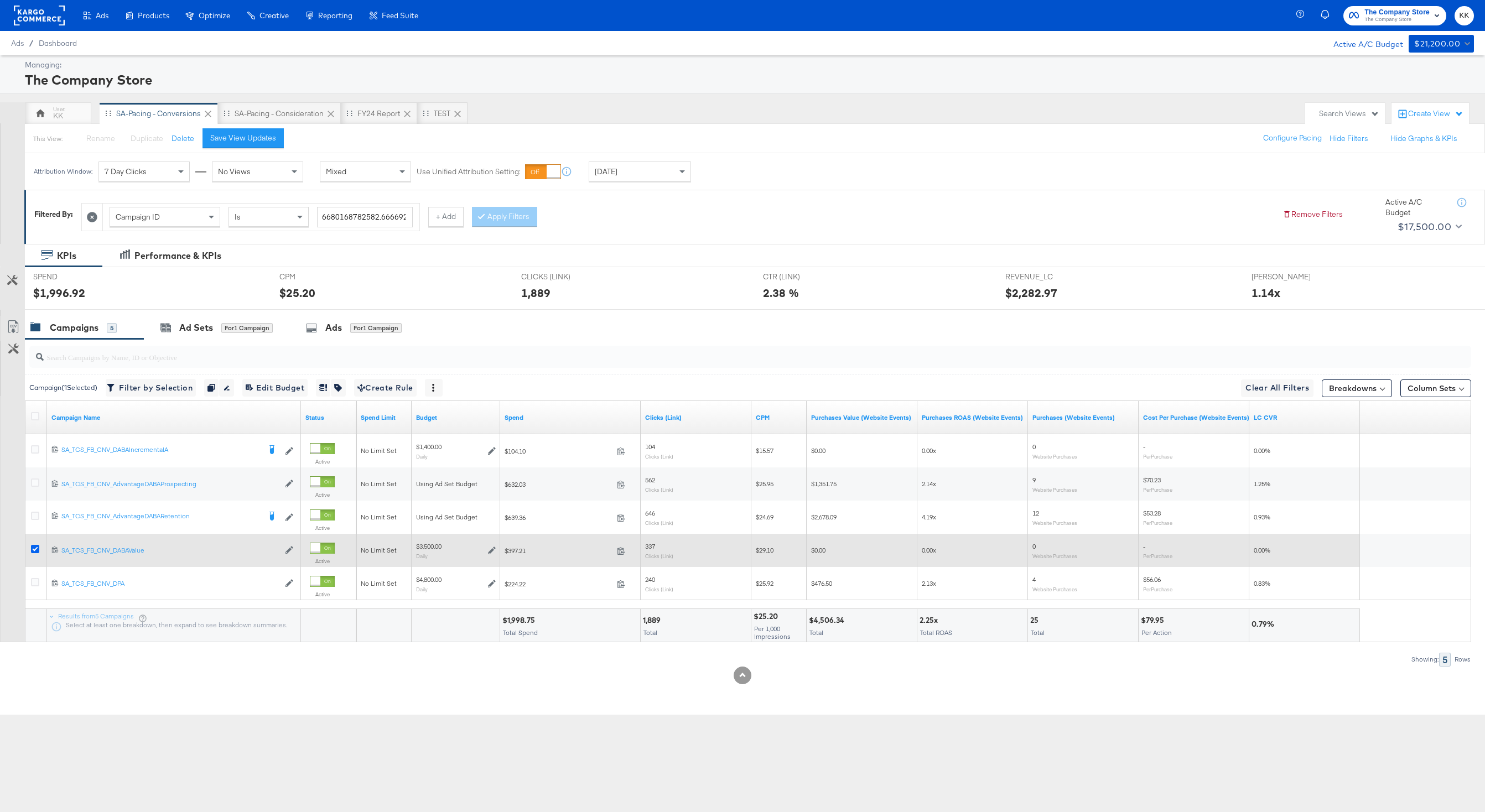
click at [35, 550] on icon at bounding box center [35, 549] width 8 height 8
click at [0, 0] on input "checkbox" at bounding box center [0, 0] width 0 height 0
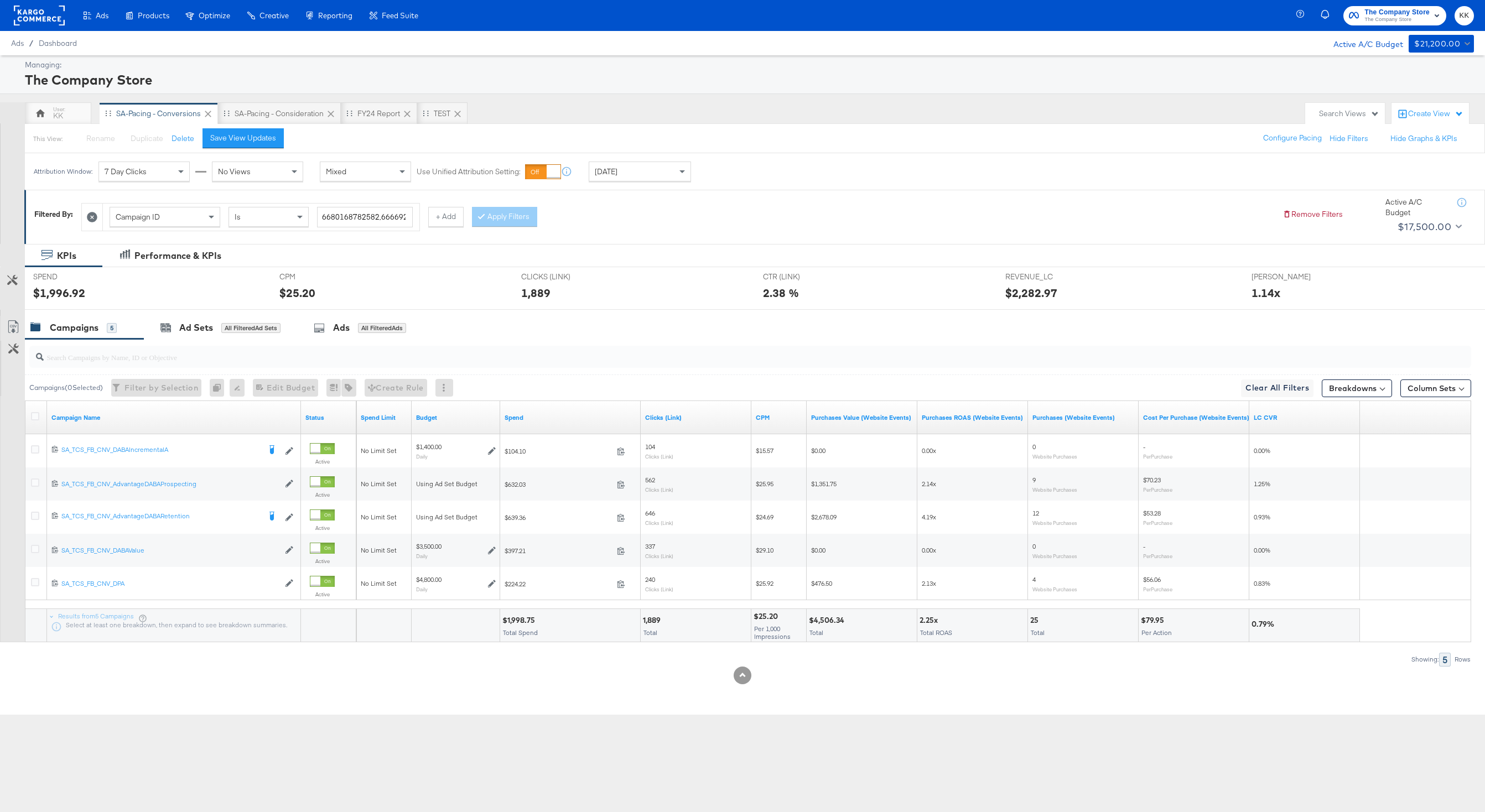
click at [616, 174] on div "Today" at bounding box center [640, 172] width 101 height 19
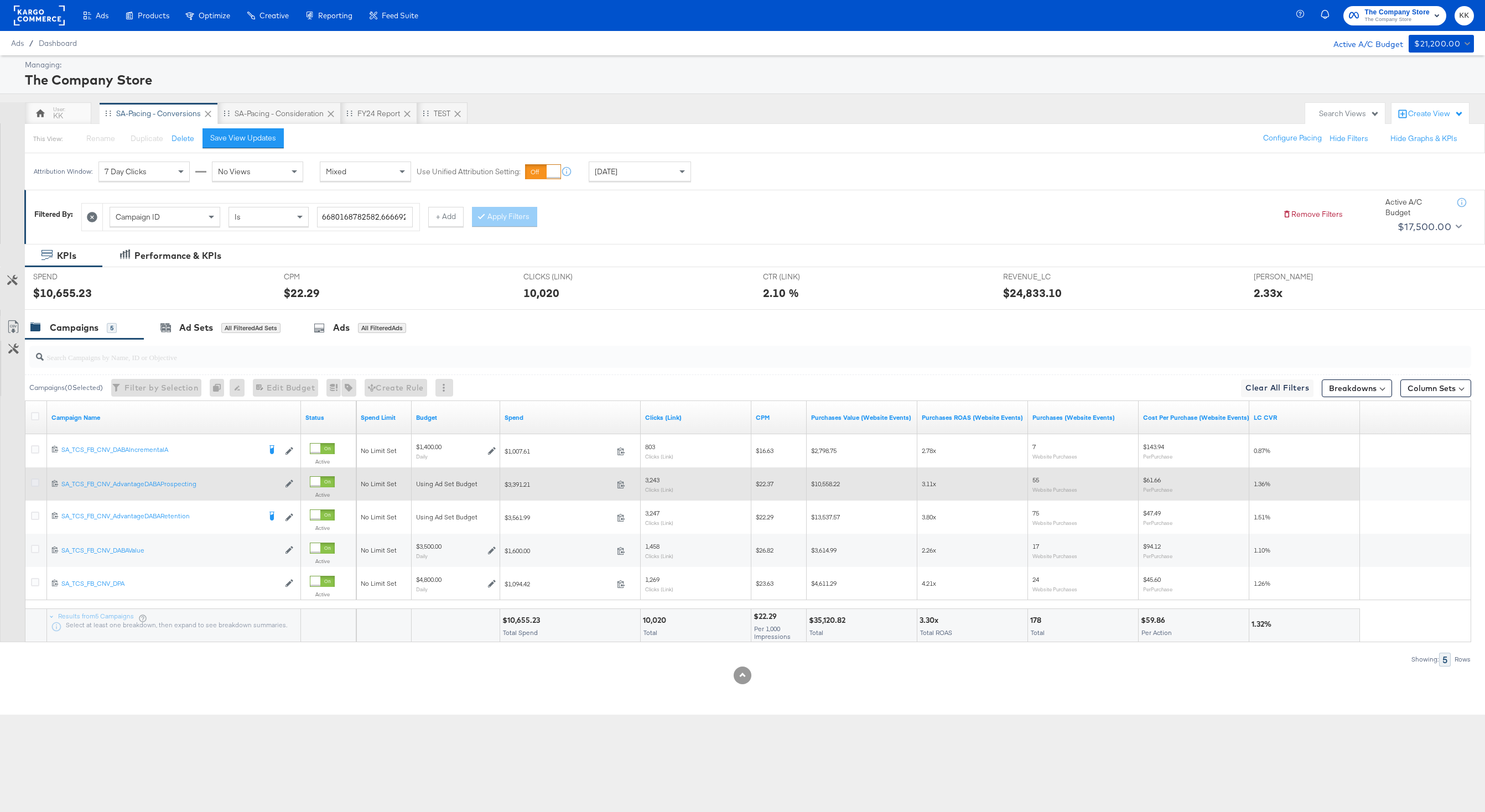
click at [34, 482] on icon at bounding box center [35, 482] width 8 height 8
click at [0, 0] on input "checkbox" at bounding box center [0, 0] width 0 height 0
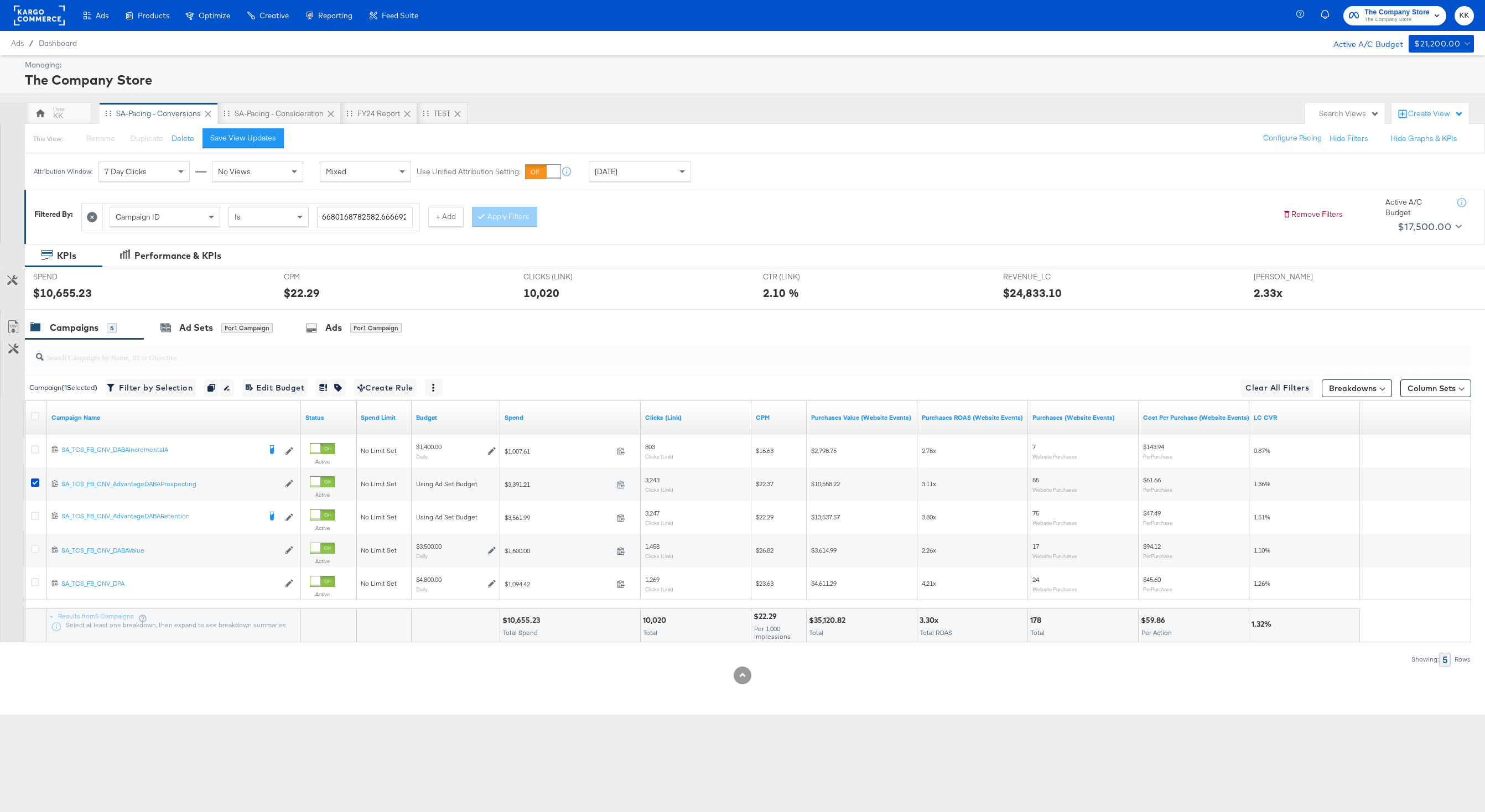
click at [194, 340] on div at bounding box center [748, 357] width 1446 height 35
click at [209, 329] on div "Ad Sets" at bounding box center [196, 328] width 34 height 13
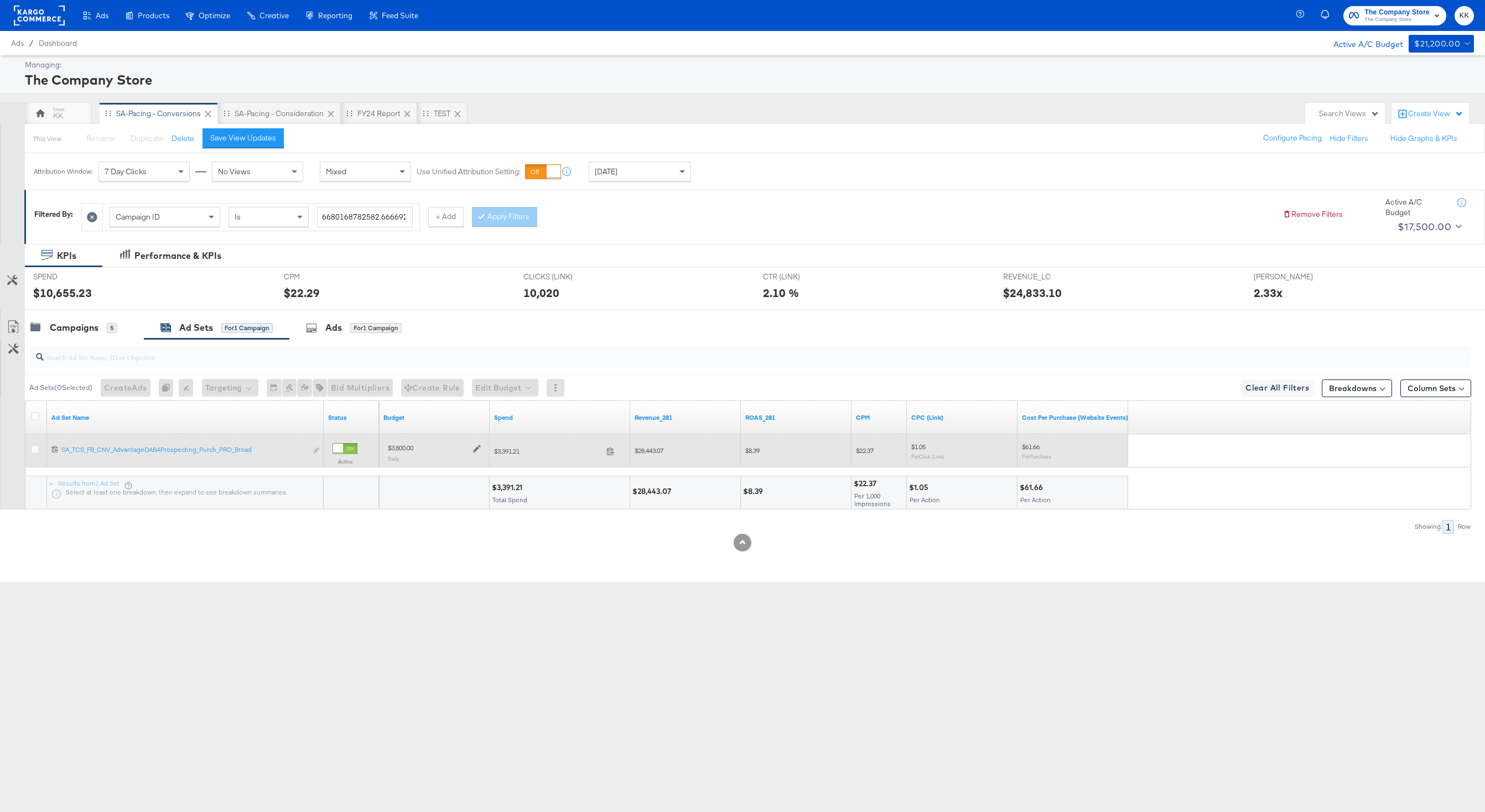
click at [471, 448] on div at bounding box center [475, 448] width 11 height 9
click at [475, 448] on icon at bounding box center [477, 448] width 8 height 8
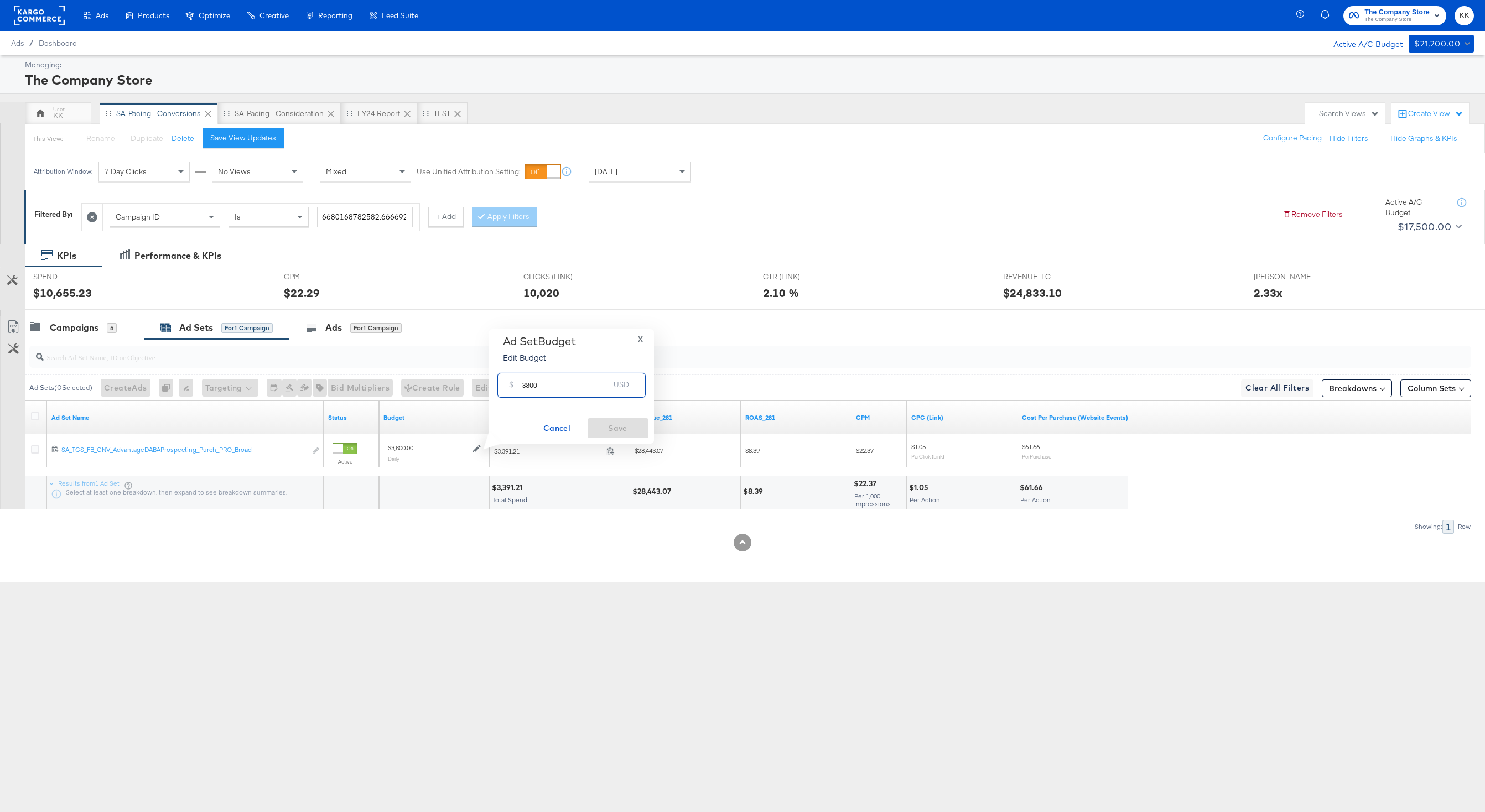
drag, startPoint x: 528, startPoint y: 385, endPoint x: 506, endPoint y: 385, distance: 22.0
click at [506, 385] on div "$ 3800 USD" at bounding box center [571, 385] width 148 height 25
type input "4300"
click at [596, 419] on button "Save" at bounding box center [617, 428] width 61 height 20
click at [96, 333] on div "Campaigns" at bounding box center [74, 328] width 49 height 13
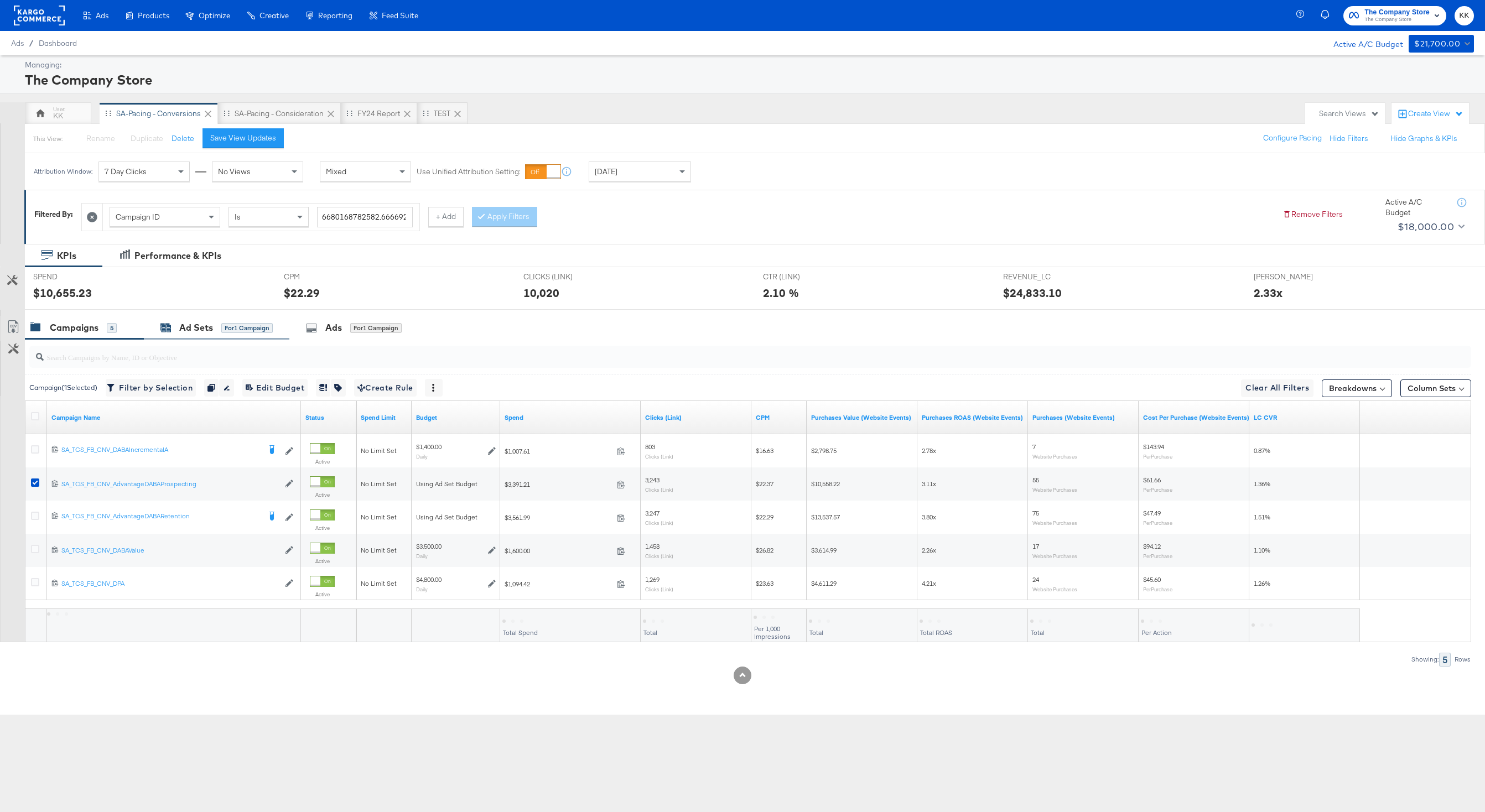
click at [250, 324] on div "for 1 Campaign" at bounding box center [247, 328] width 51 height 10
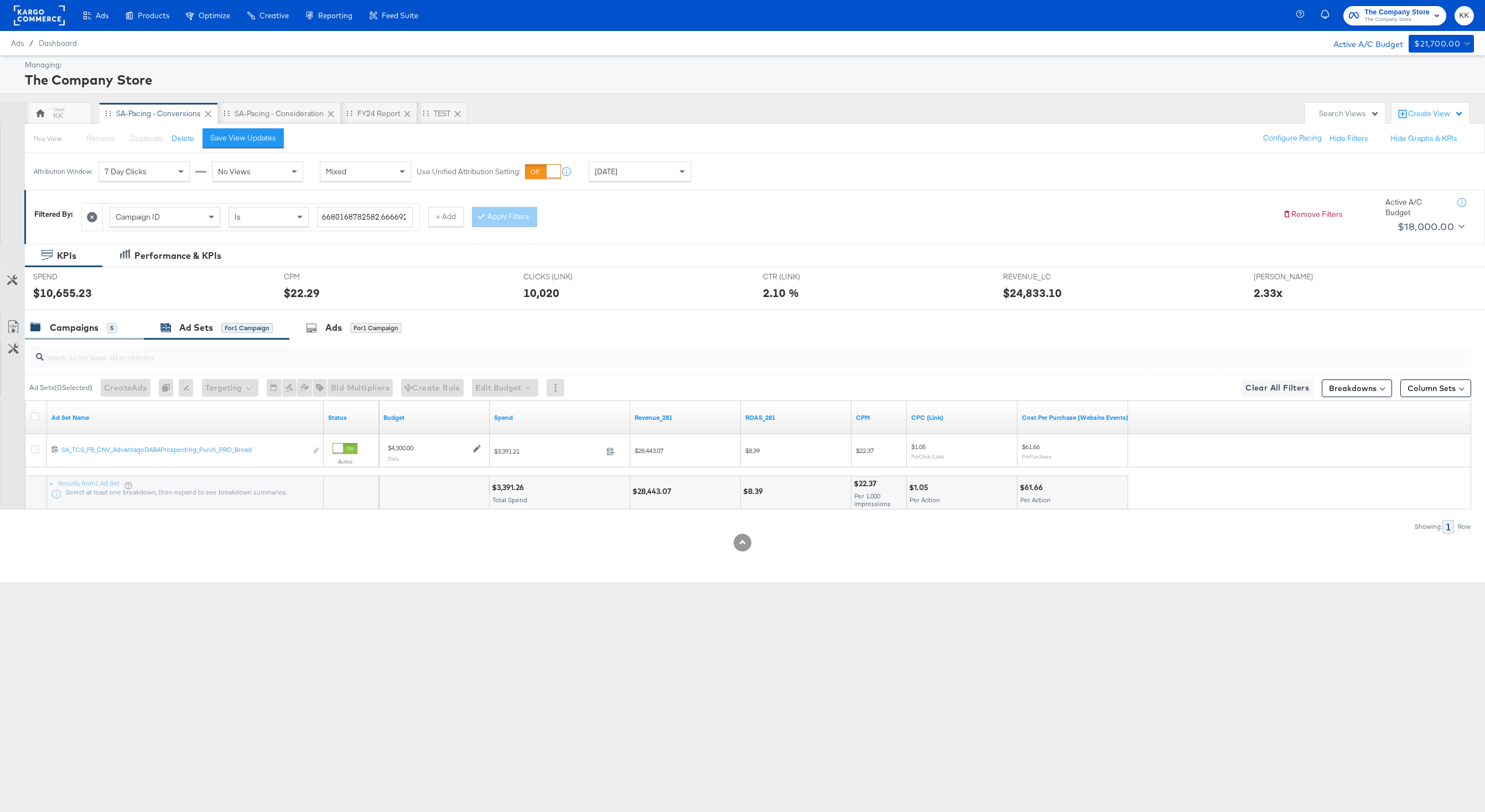
click at [76, 331] on div "Campaigns" at bounding box center [74, 328] width 49 height 13
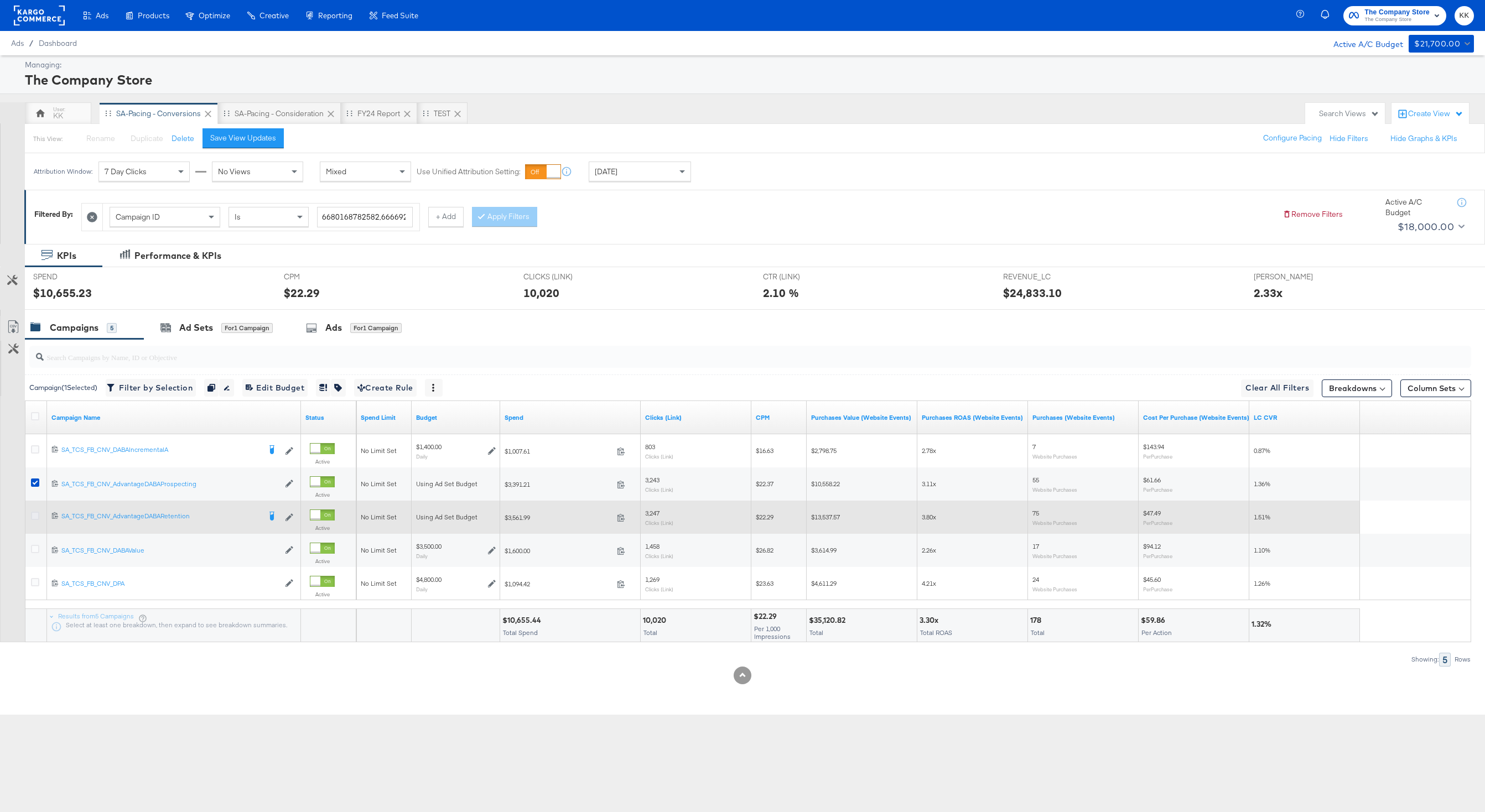
click at [37, 512] on icon at bounding box center [35, 516] width 8 height 8
click at [0, 0] on input "checkbox" at bounding box center [0, 0] width 0 height 0
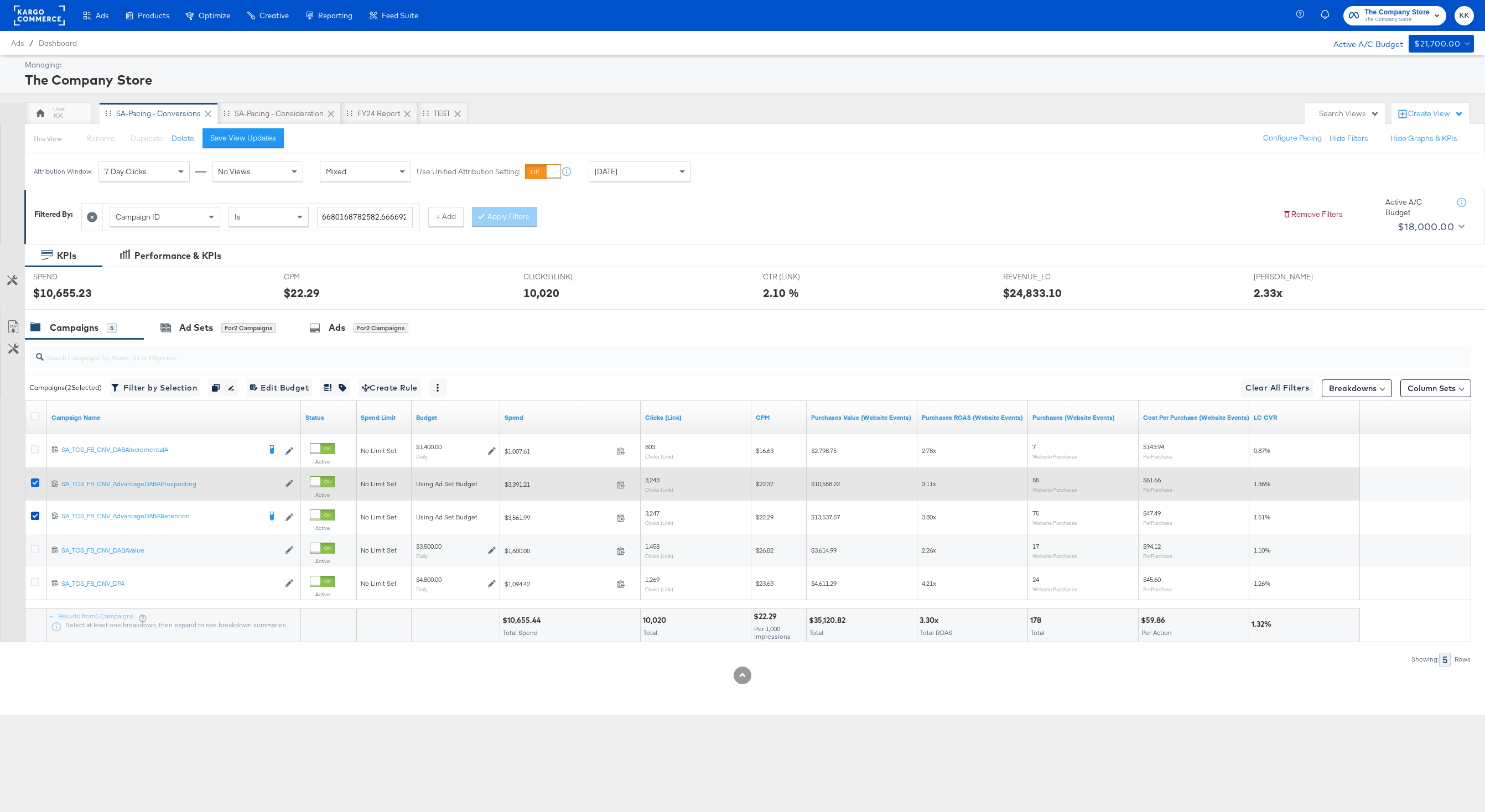
click at [37, 486] on icon at bounding box center [35, 482] width 8 height 8
click at [0, 0] on input "checkbox" at bounding box center [0, 0] width 0 height 0
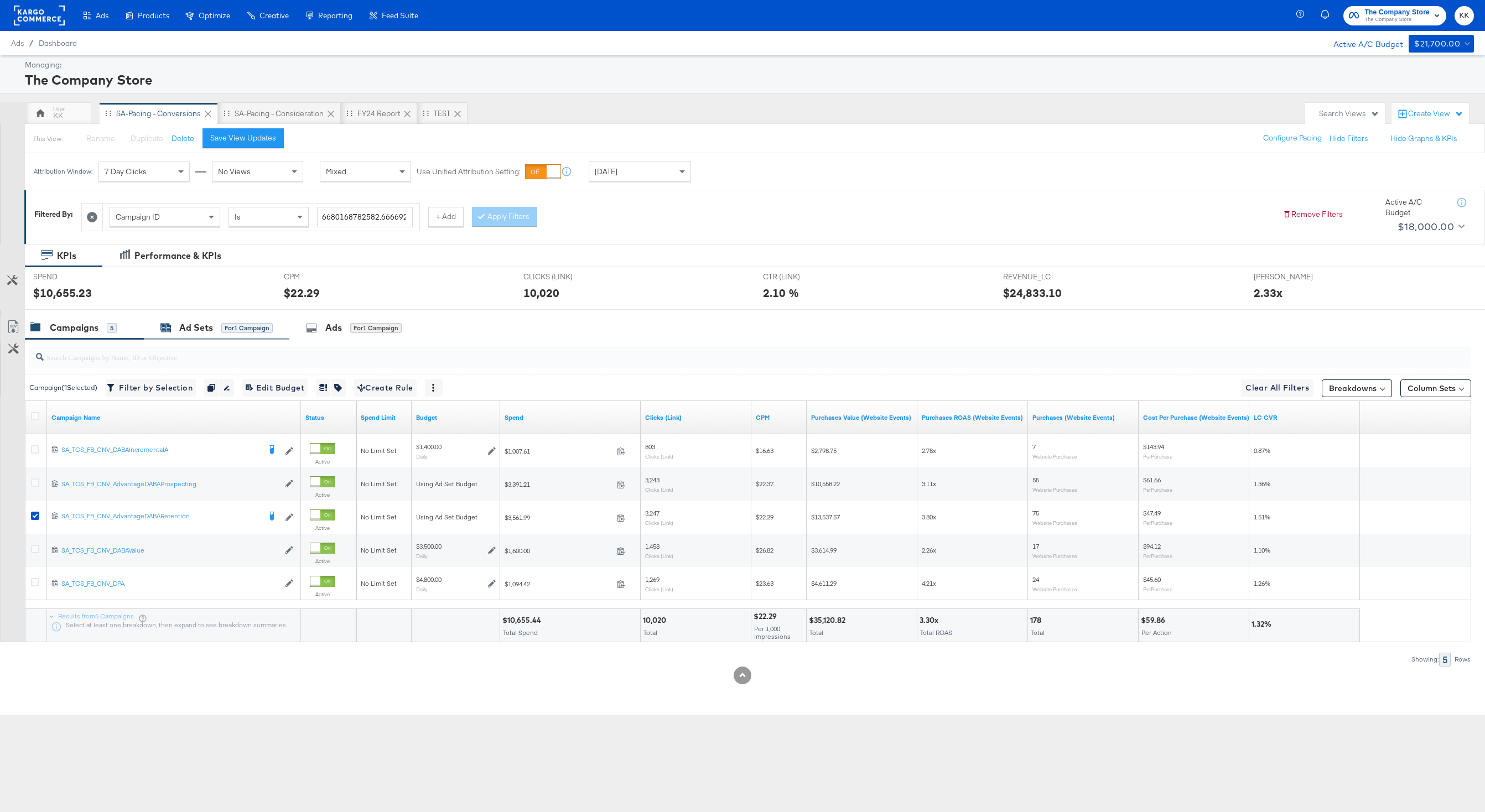
click at [217, 330] on div "Ad Sets for 1 Campaign" at bounding box center [216, 328] width 112 height 13
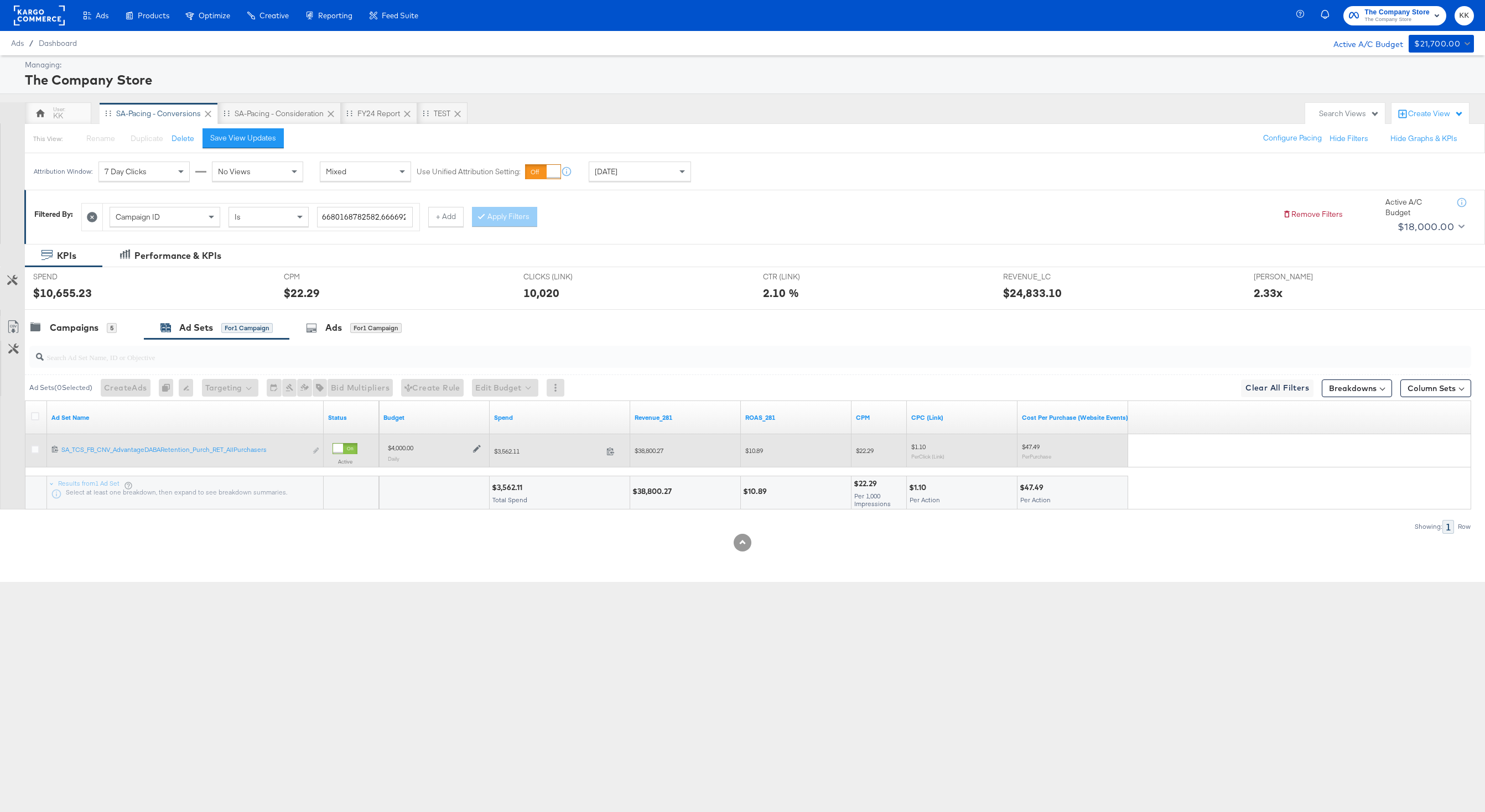
click at [474, 451] on icon at bounding box center [477, 449] width 8 height 8
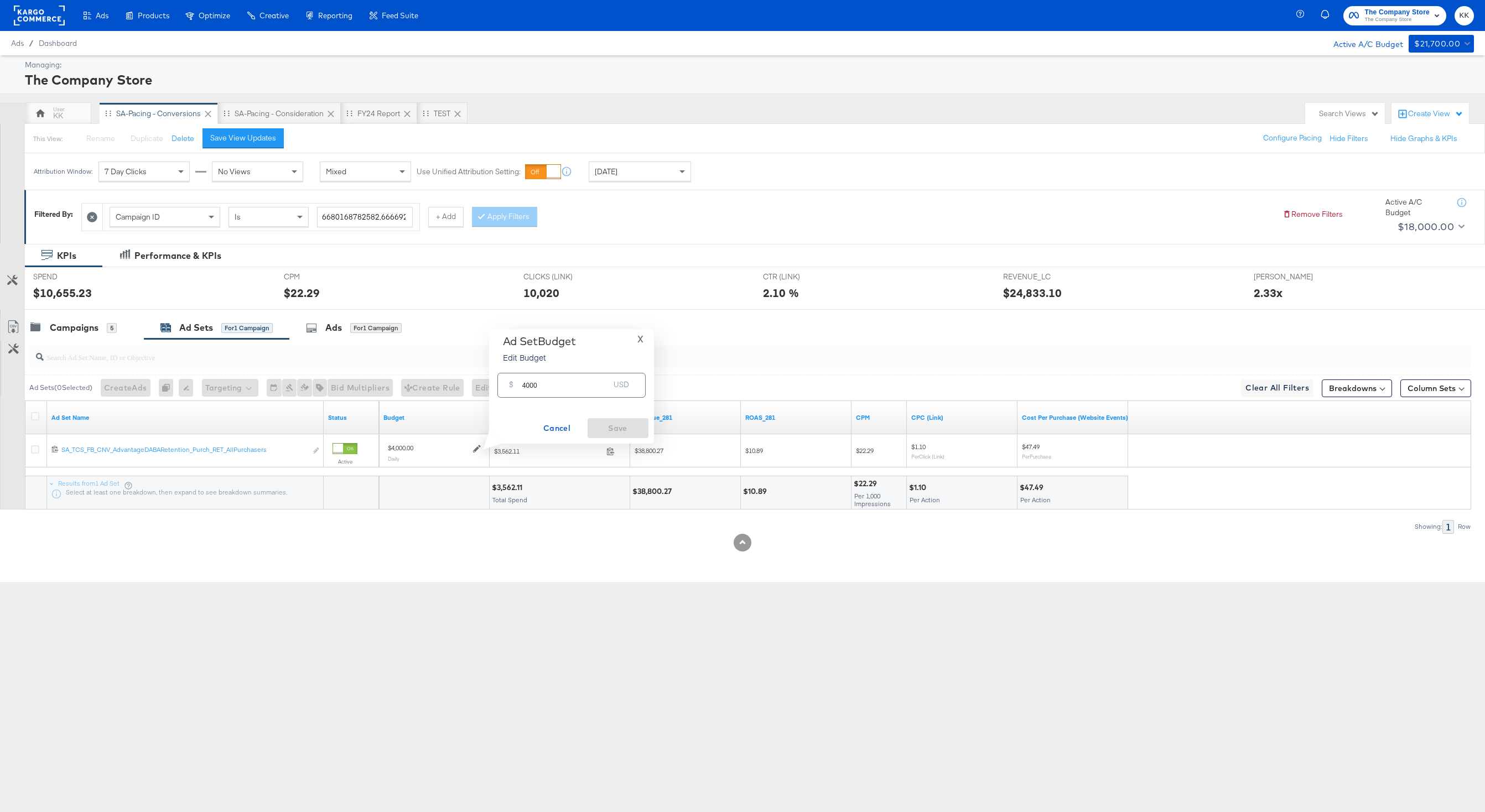
click at [530, 386] on input "4000" at bounding box center [566, 381] width 87 height 24
type input "4600"
click at [622, 422] on span "Save" at bounding box center [618, 428] width 52 height 14
click at [81, 320] on div "Campaigns 5" at bounding box center [84, 328] width 119 height 24
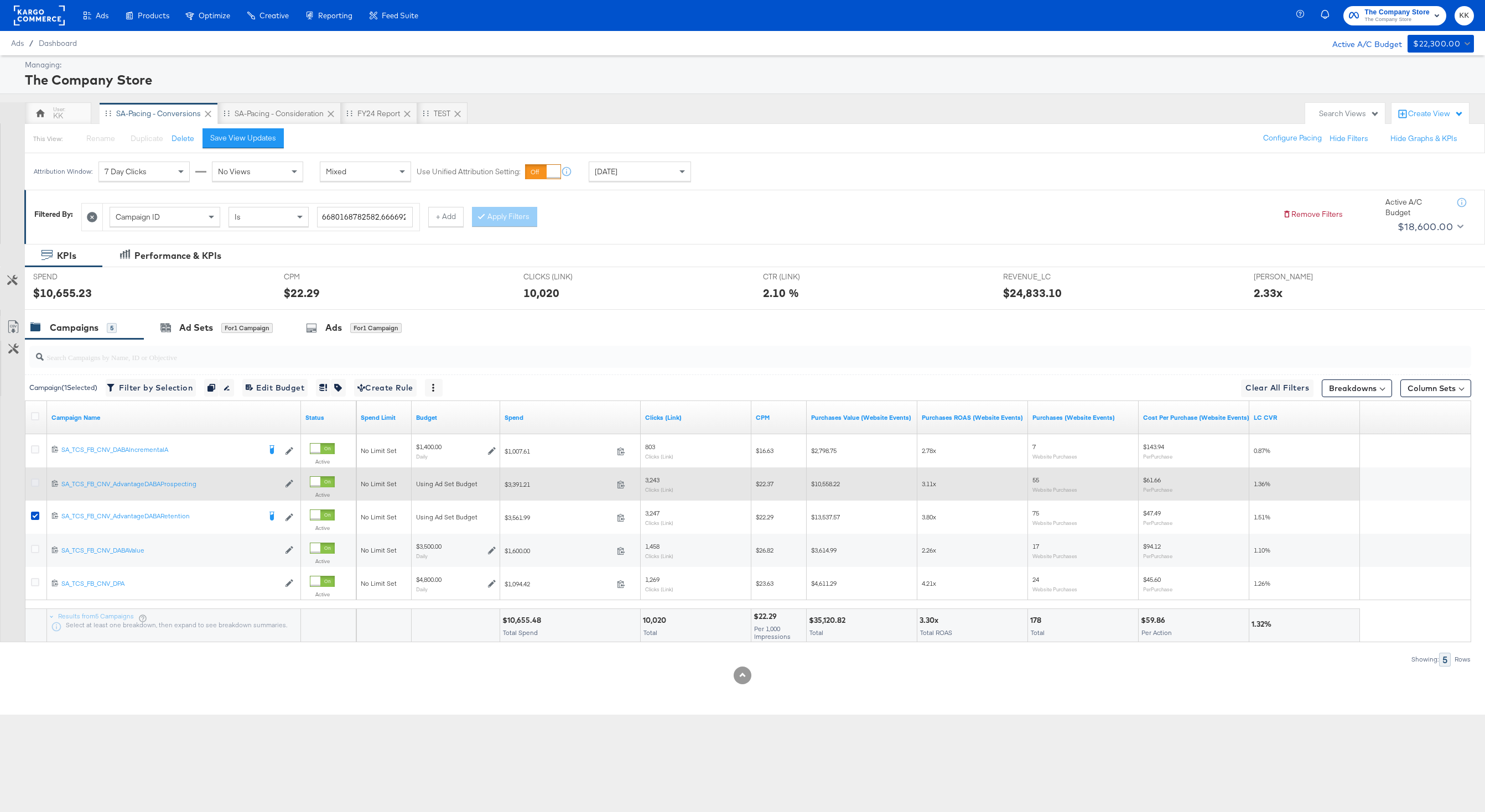
click at [39, 481] on icon at bounding box center [35, 482] width 8 height 8
click at [0, 0] on input "checkbox" at bounding box center [0, 0] width 0 height 0
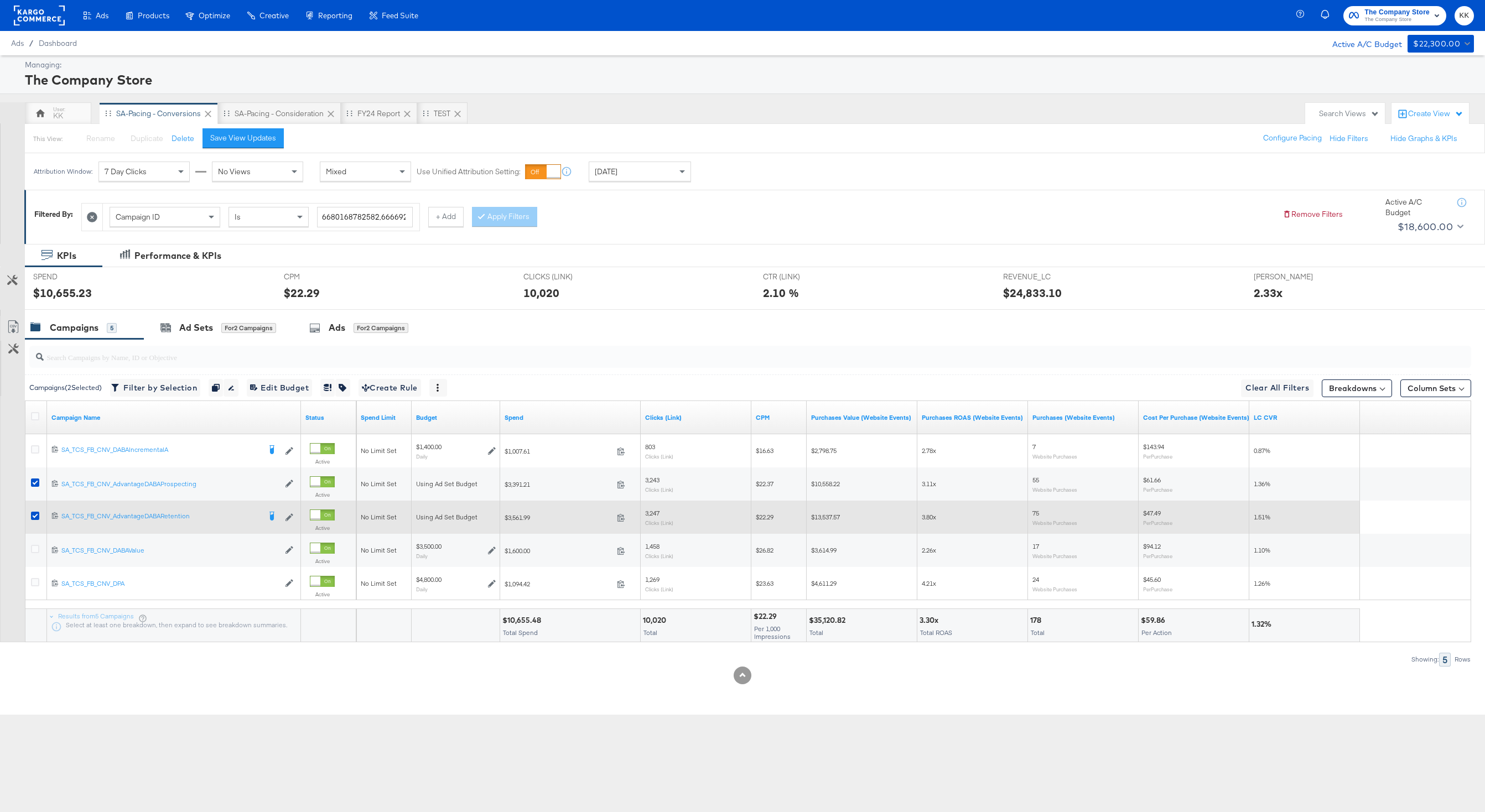
click at [38, 510] on div at bounding box center [37, 517] width 21 height 20
click at [38, 518] on icon at bounding box center [35, 516] width 8 height 8
click at [0, 0] on input "checkbox" at bounding box center [0, 0] width 0 height 0
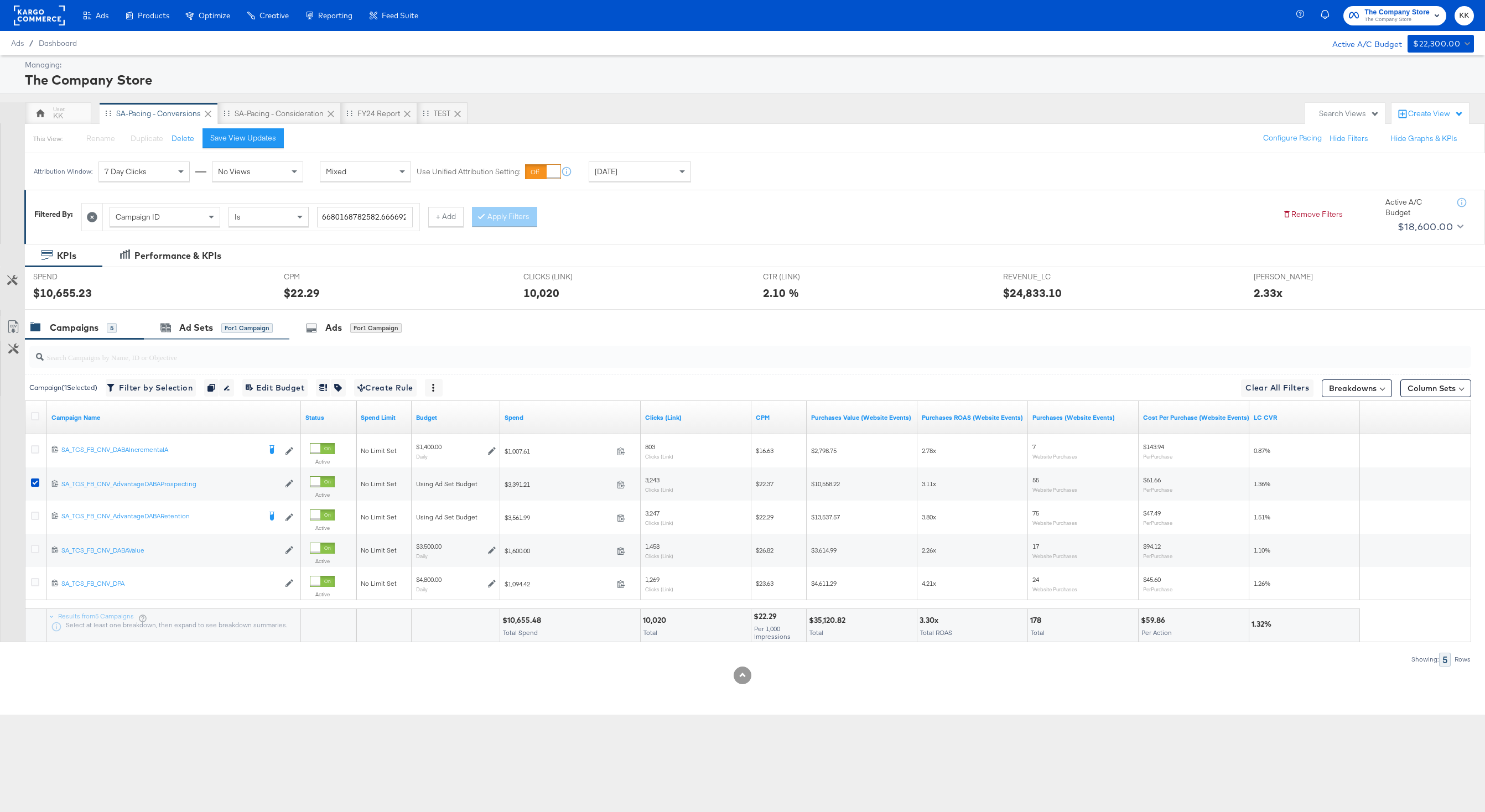
click at [205, 318] on div "Ad Sets for 1 Campaign" at bounding box center [216, 328] width 146 height 24
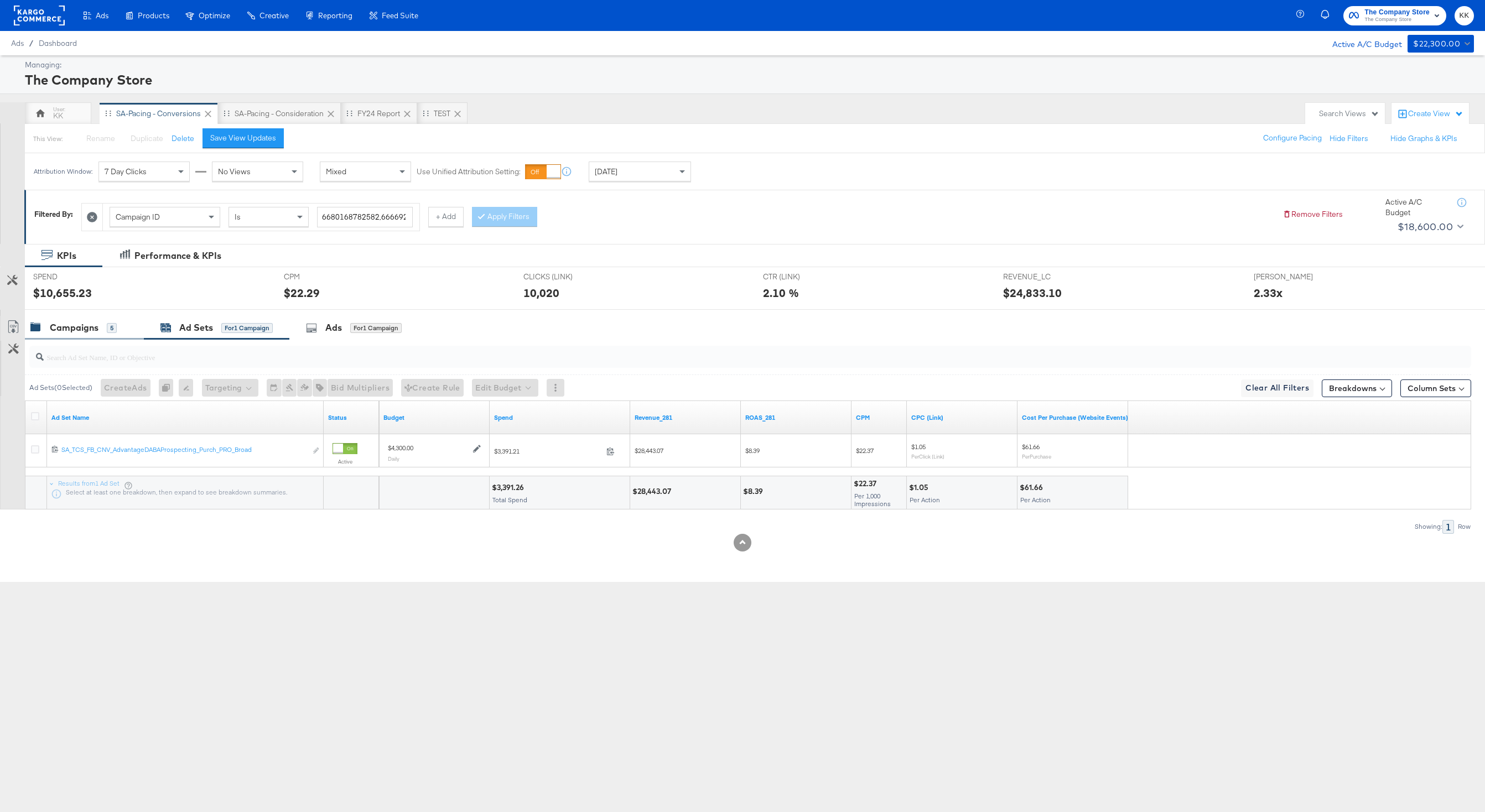
click at [82, 327] on div "Campaigns" at bounding box center [74, 328] width 49 height 13
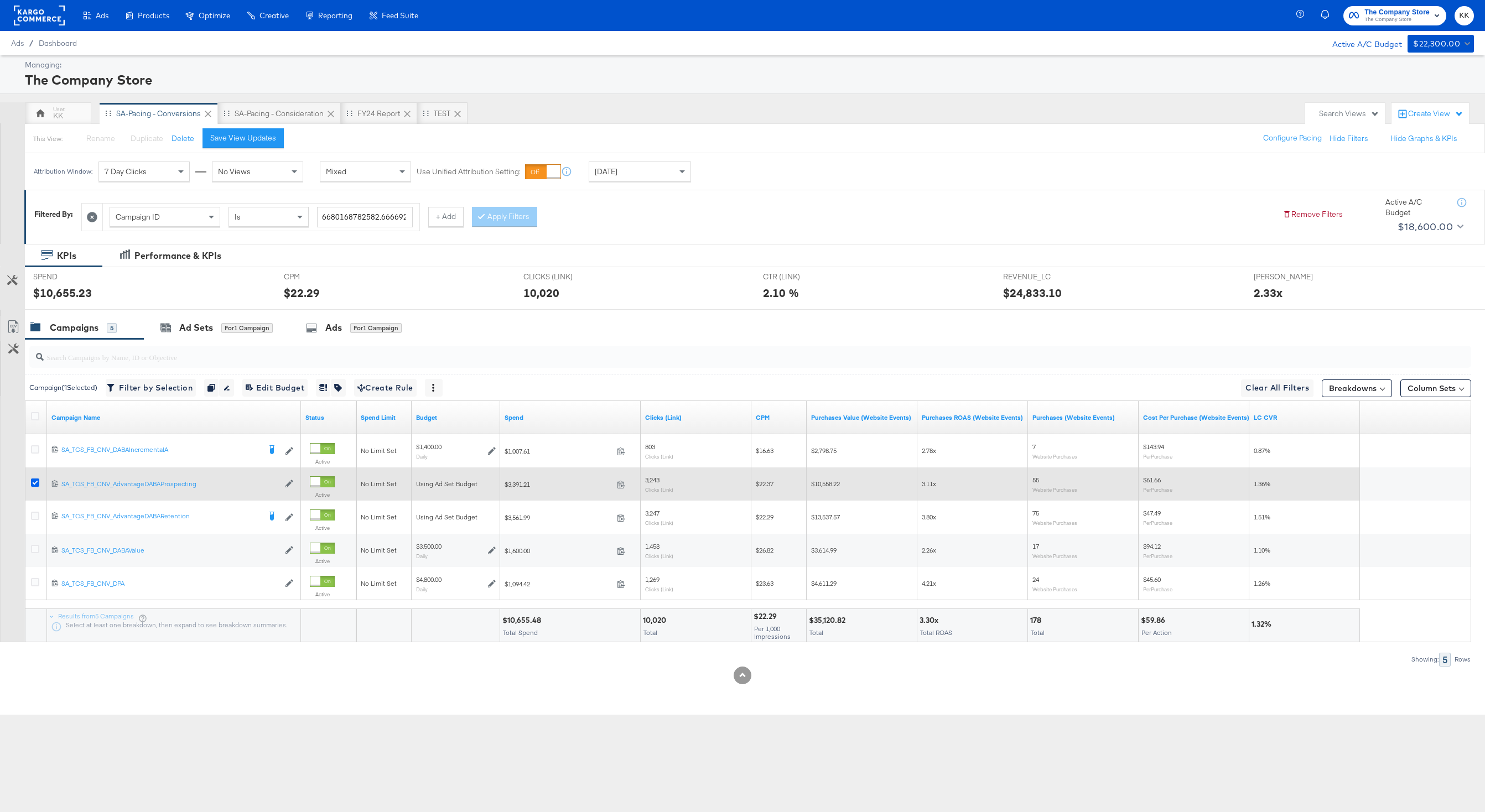
click at [33, 479] on icon at bounding box center [35, 482] width 8 height 8
click at [0, 0] on input "checkbox" at bounding box center [0, 0] width 0 height 0
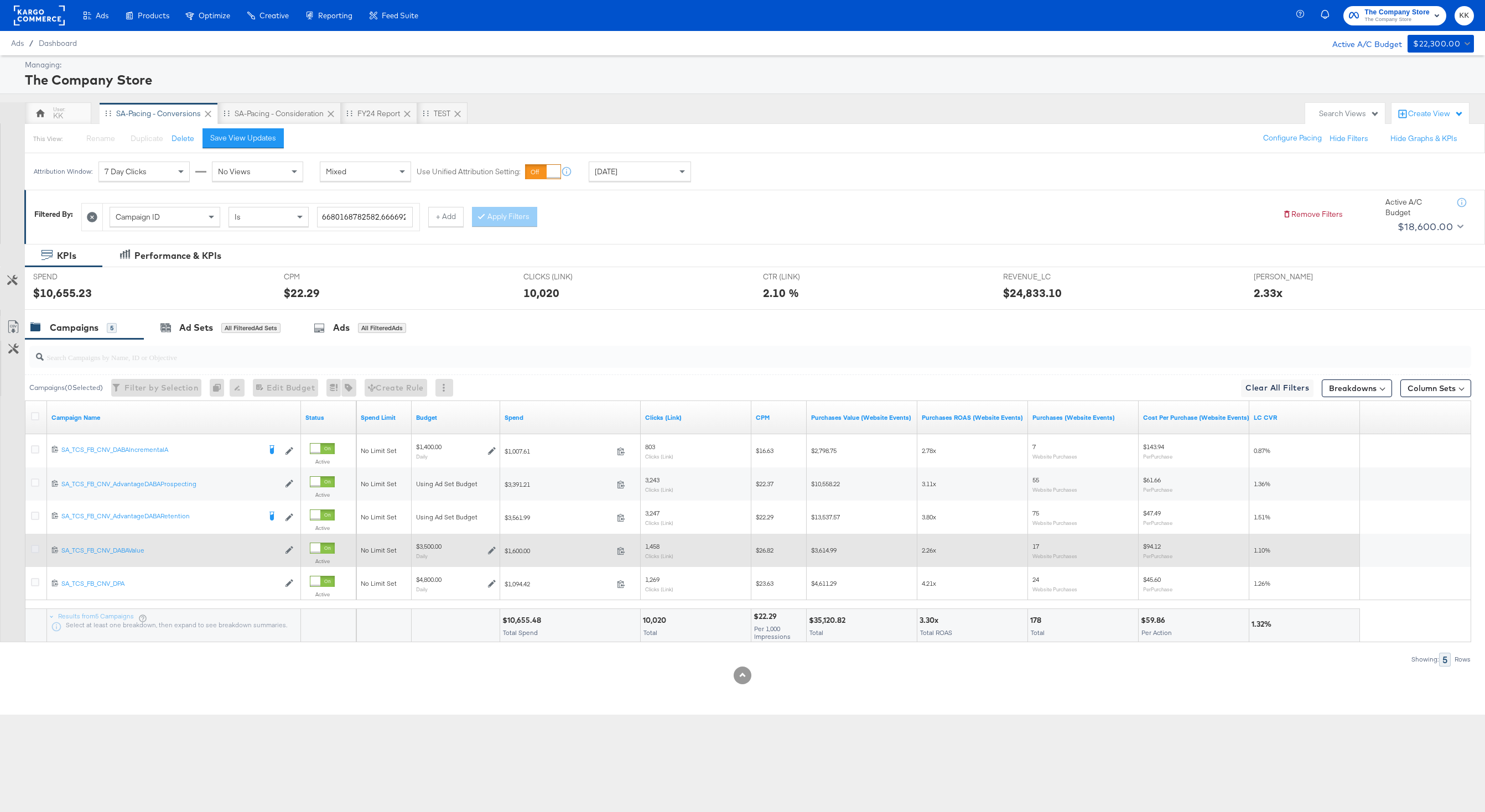
click at [39, 553] on icon at bounding box center [35, 549] width 8 height 8
click at [0, 0] on input "checkbox" at bounding box center [0, 0] width 0 height 0
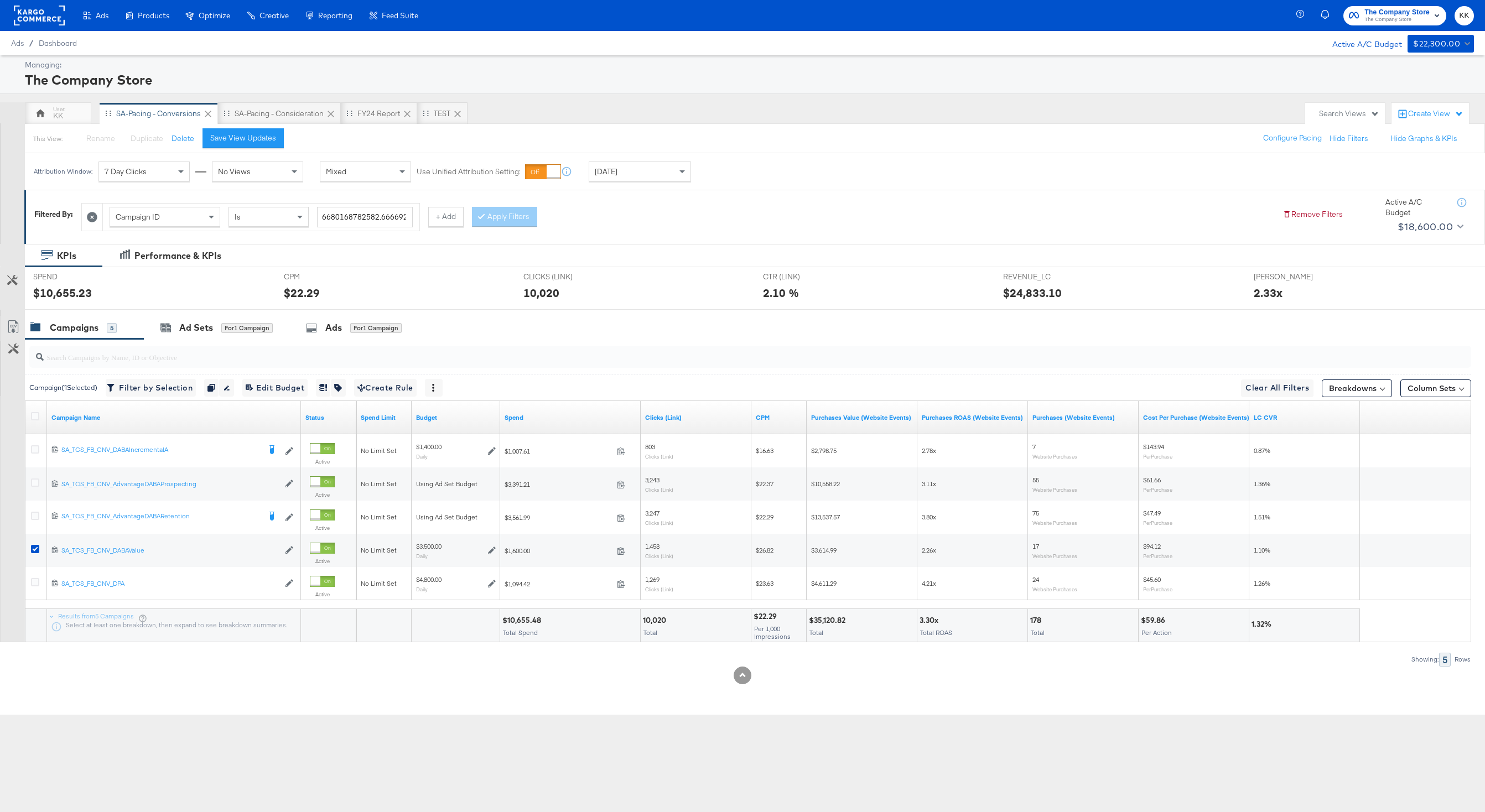
click at [258, 287] on div "$10,655.23" at bounding box center [150, 292] width 234 height 16
click at [240, 327] on div "for 1 Campaign" at bounding box center [247, 328] width 51 height 10
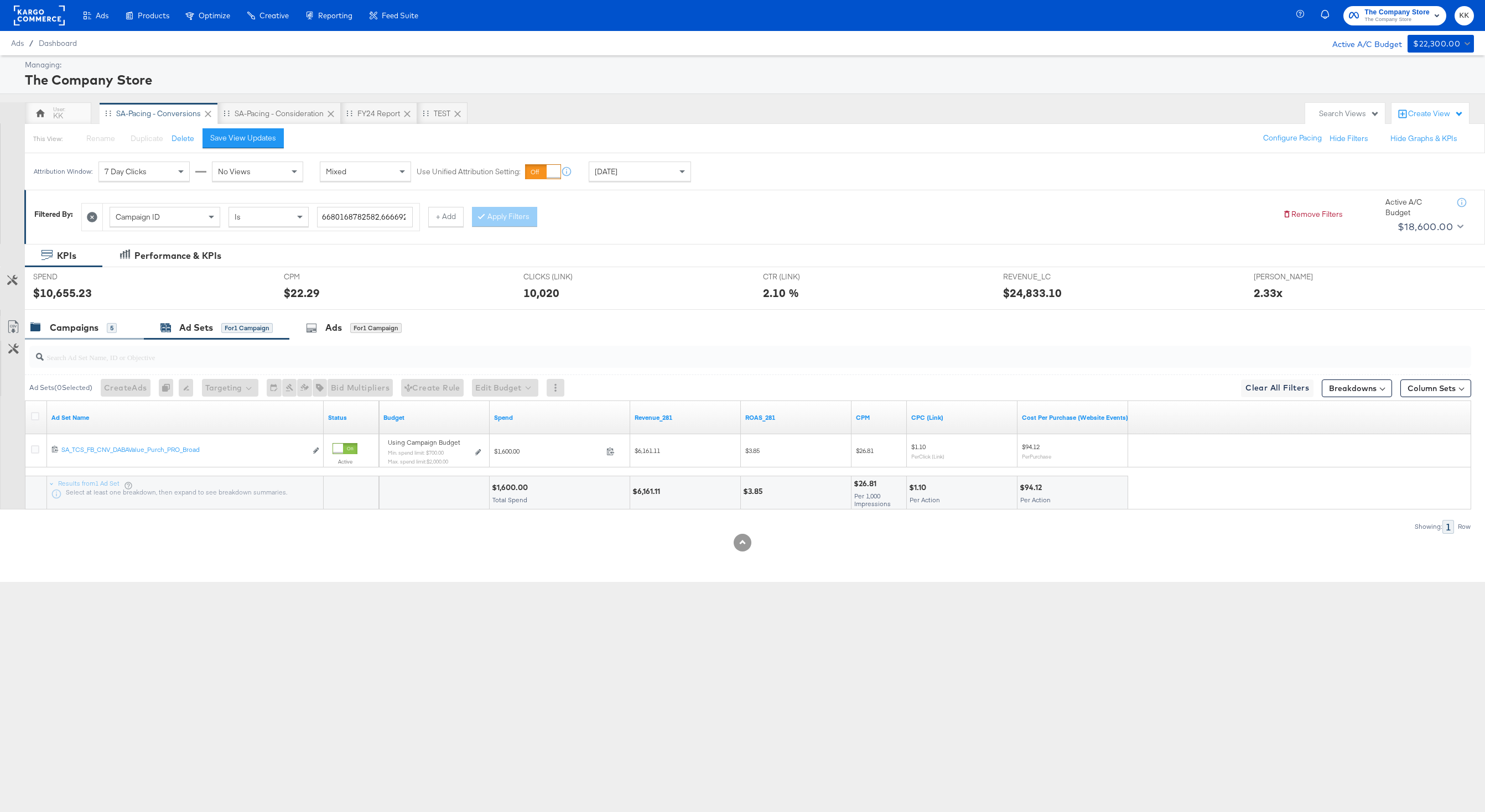
click at [45, 323] on div "Campaigns 5" at bounding box center [74, 328] width 86 height 13
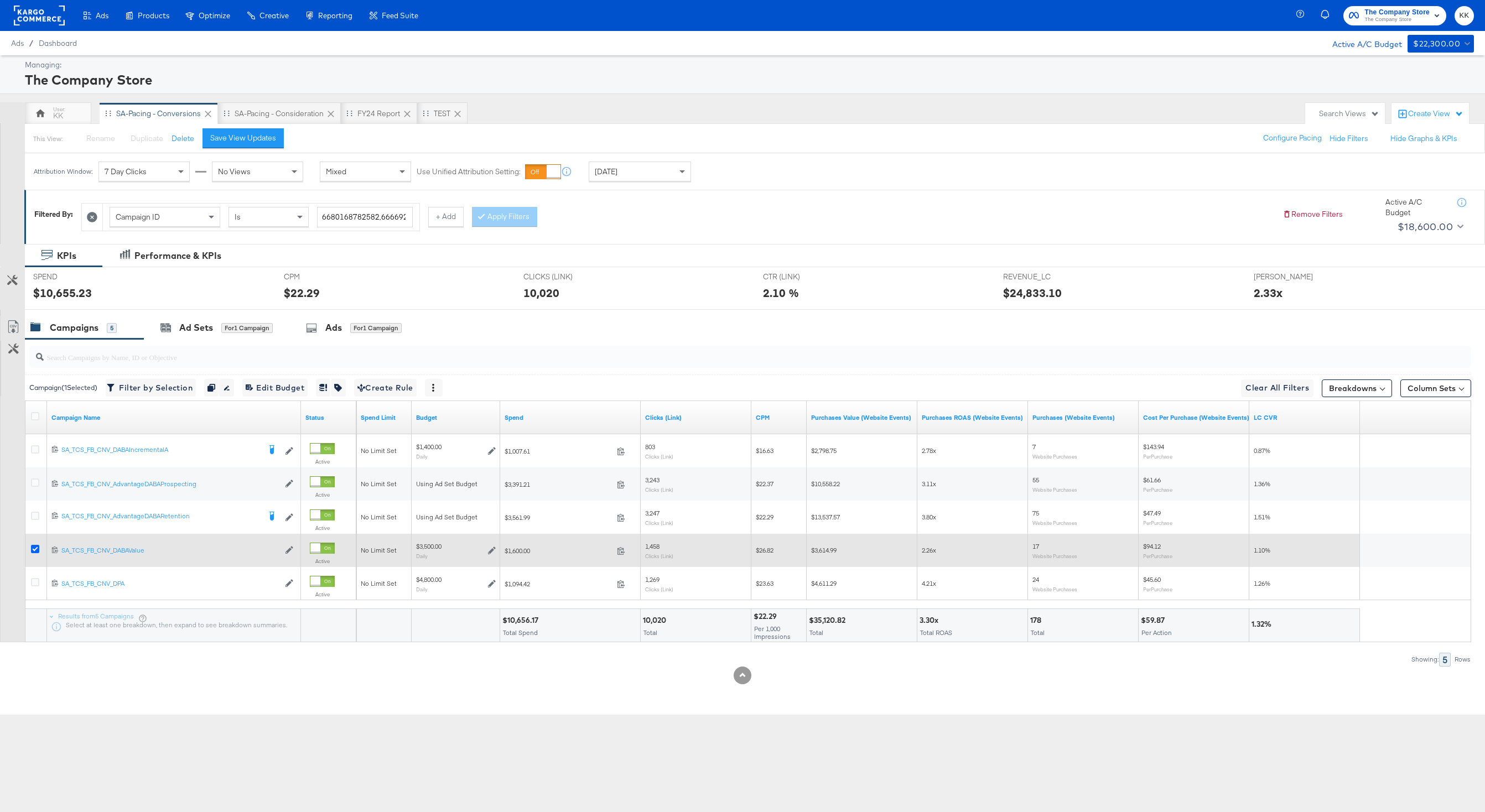
click at [34, 546] on icon at bounding box center [35, 549] width 8 height 8
click at [0, 0] on input "checkbox" at bounding box center [0, 0] width 0 height 0
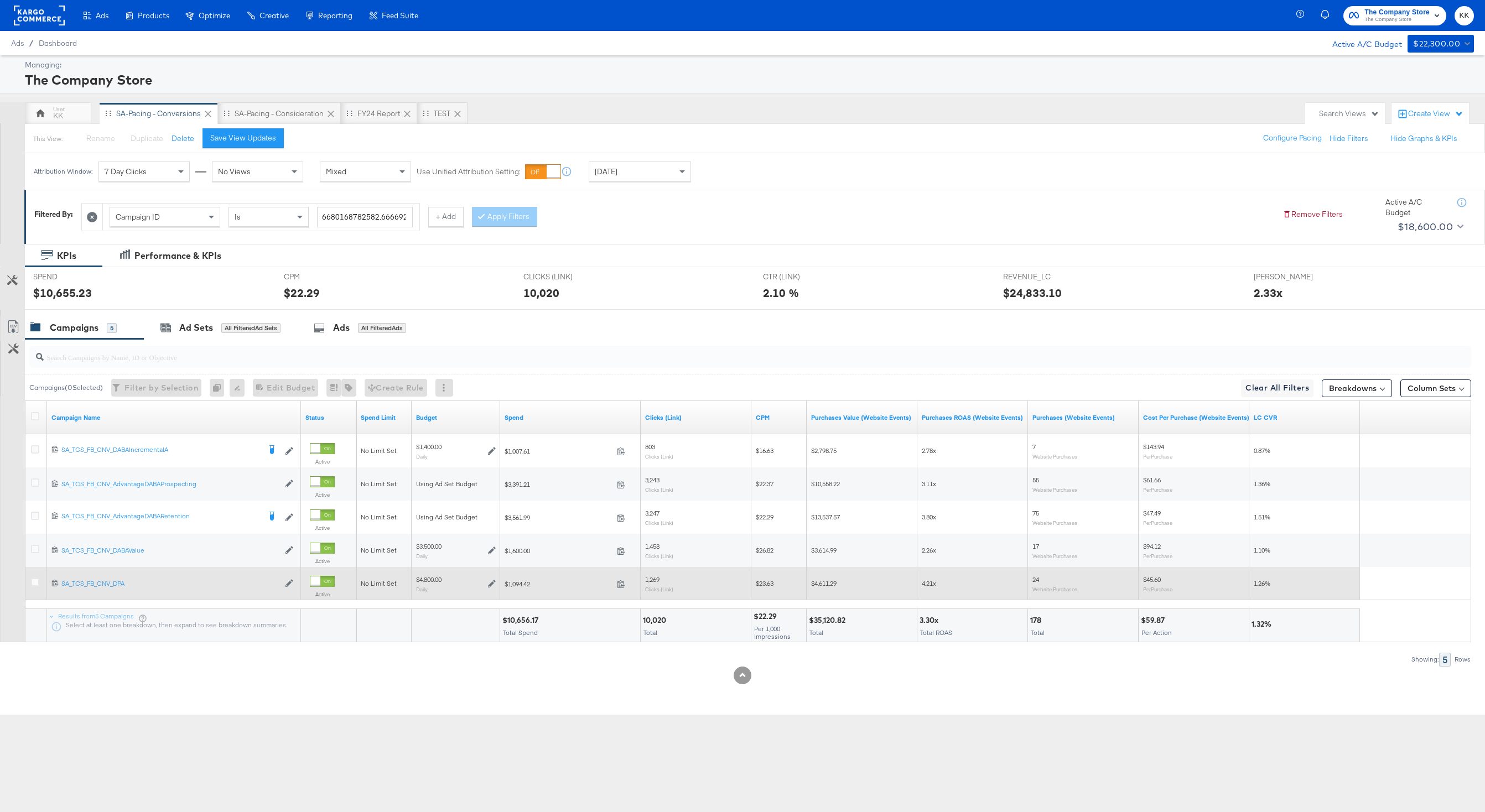
click at [34, 588] on div at bounding box center [37, 583] width 12 height 11
click at [34, 579] on icon at bounding box center [35, 582] width 8 height 8
click at [0, 0] on input "checkbox" at bounding box center [0, 0] width 0 height 0
click at [34, 579] on icon at bounding box center [35, 582] width 8 height 8
click at [0, 0] on input "checkbox" at bounding box center [0, 0] width 0 height 0
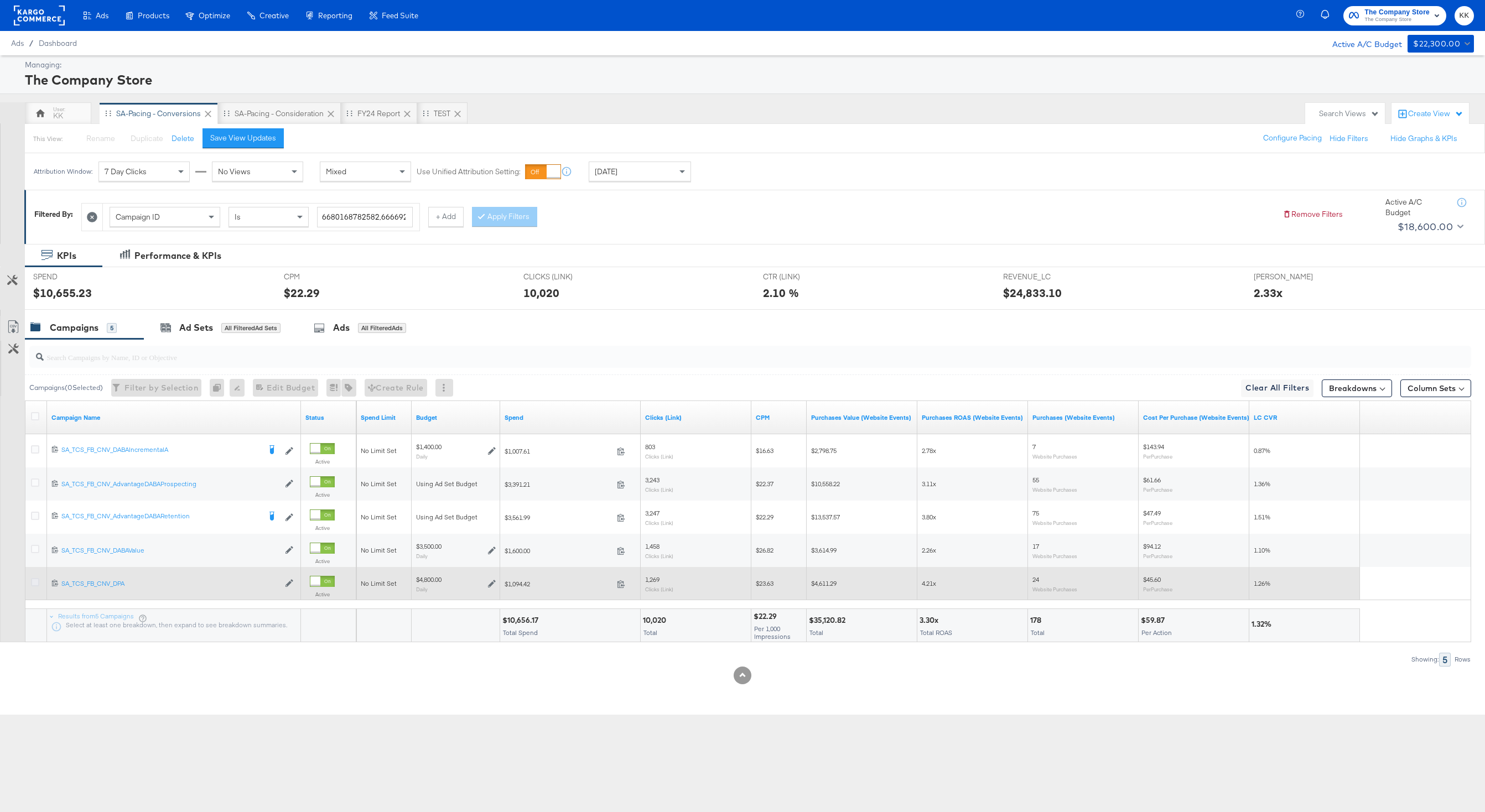
click at [34, 579] on icon at bounding box center [35, 582] width 8 height 8
click at [0, 0] on input "checkbox" at bounding box center [0, 0] width 0 height 0
click at [34, 579] on icon at bounding box center [35, 582] width 8 height 8
click at [0, 0] on input "checkbox" at bounding box center [0, 0] width 0 height 0
